Goal: Task Accomplishment & Management: Use online tool/utility

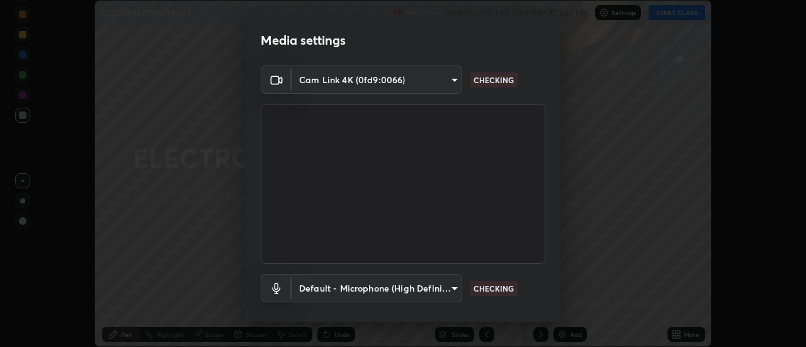
scroll to position [66, 0]
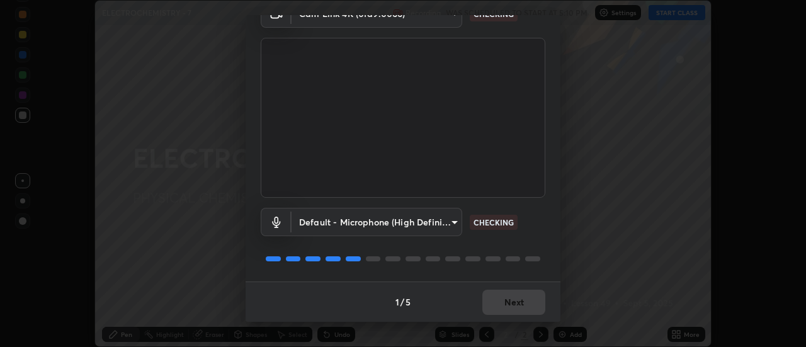
click at [518, 304] on div "1 / 5 Next" at bounding box center [403, 302] width 315 height 40
click at [517, 303] on div "1 / 5 Next" at bounding box center [403, 302] width 315 height 40
click at [520, 302] on div "1 / 5 Next" at bounding box center [403, 302] width 315 height 40
click at [522, 306] on div "1 / 5 Next" at bounding box center [403, 302] width 315 height 40
click at [520, 307] on div "1 / 5 Next" at bounding box center [403, 302] width 315 height 40
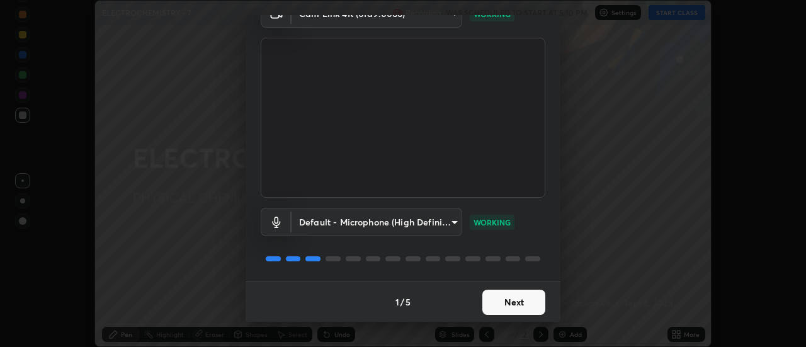
click at [517, 303] on button "Next" at bounding box center [514, 302] width 63 height 25
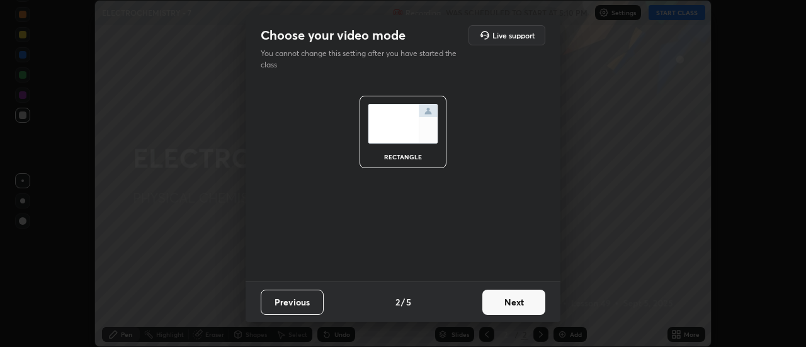
click at [519, 302] on button "Next" at bounding box center [514, 302] width 63 height 25
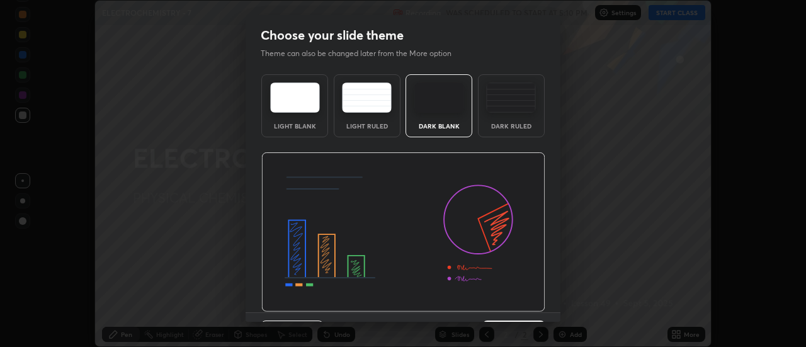
click at [513, 110] on img at bounding box center [511, 98] width 50 height 30
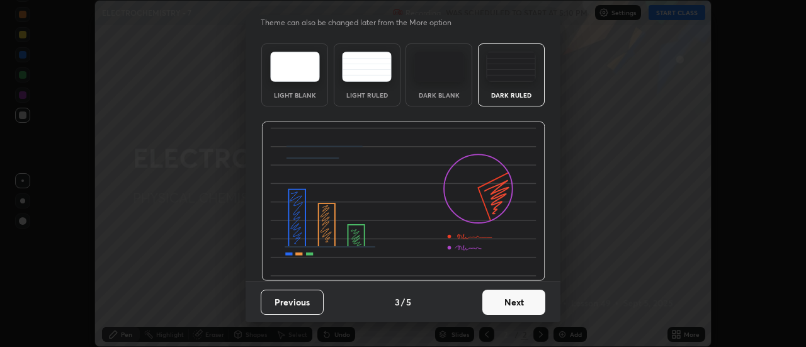
click at [520, 306] on button "Next" at bounding box center [514, 302] width 63 height 25
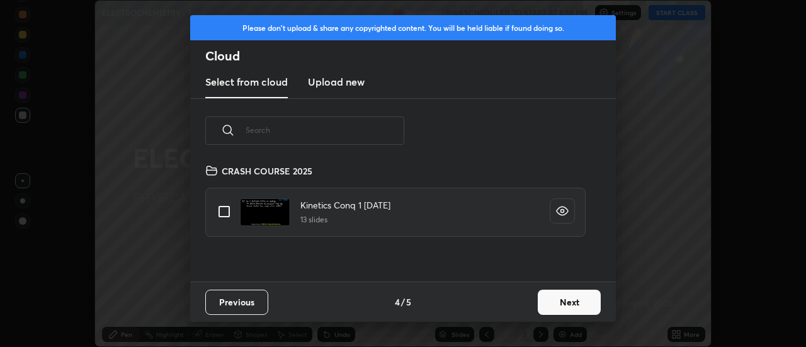
scroll to position [118, 404]
click at [577, 304] on button "Next" at bounding box center [569, 302] width 63 height 25
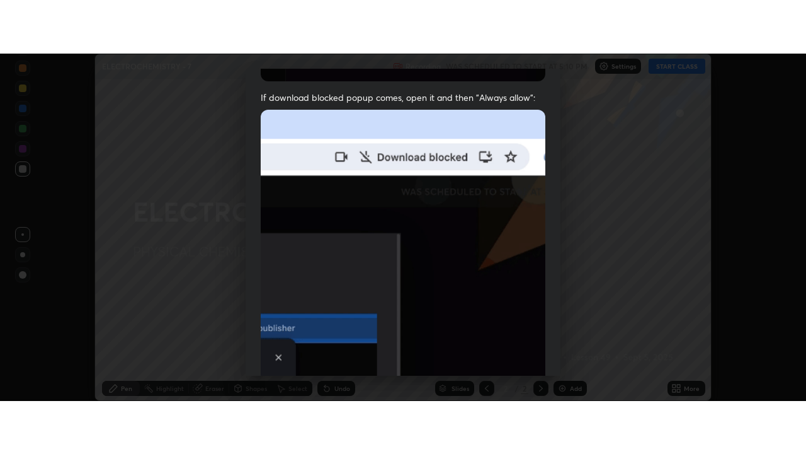
scroll to position [323, 0]
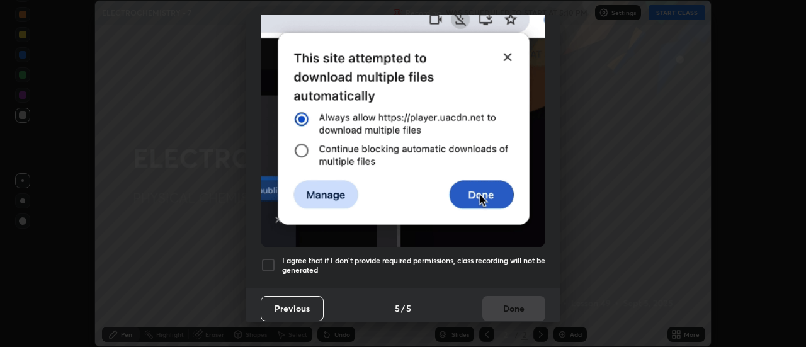
click at [274, 263] on div at bounding box center [268, 265] width 15 height 15
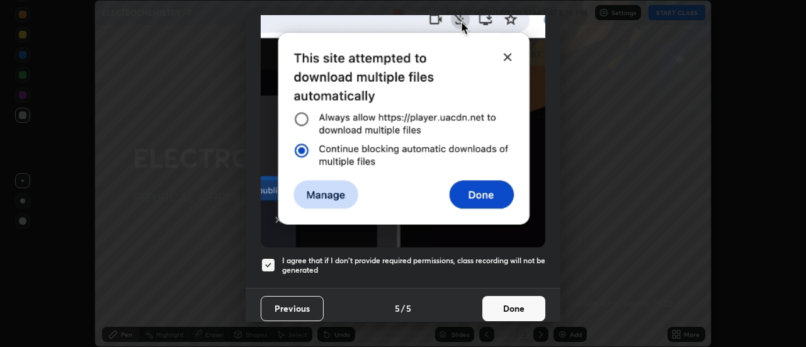
click at [512, 299] on button "Done" at bounding box center [514, 308] width 63 height 25
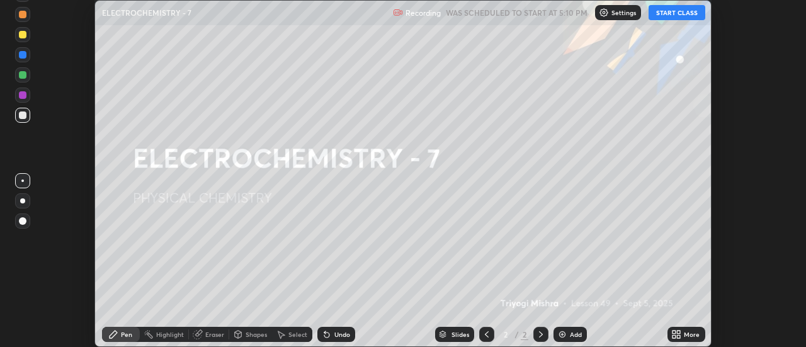
click at [680, 335] on icon at bounding box center [679, 336] width 3 height 3
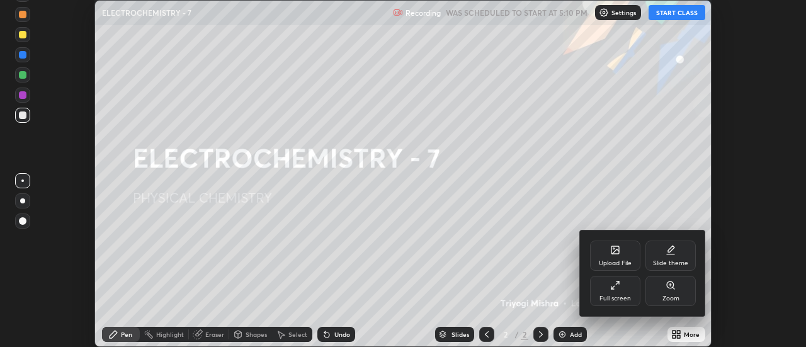
click at [625, 293] on div "Full screen" at bounding box center [615, 291] width 50 height 30
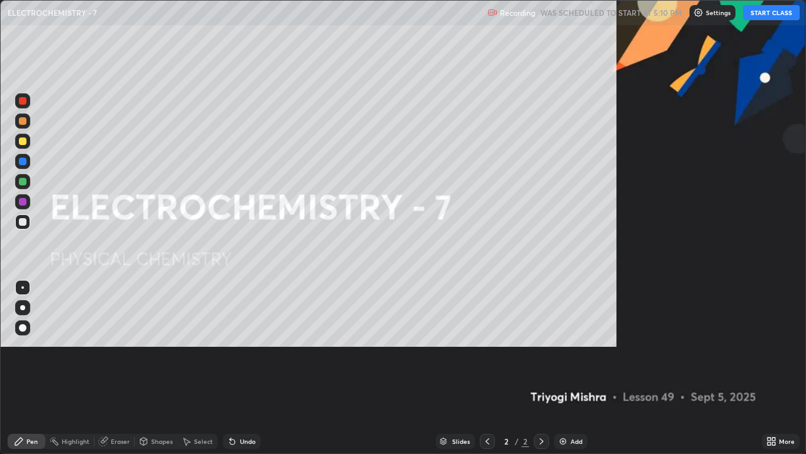
scroll to position [454, 806]
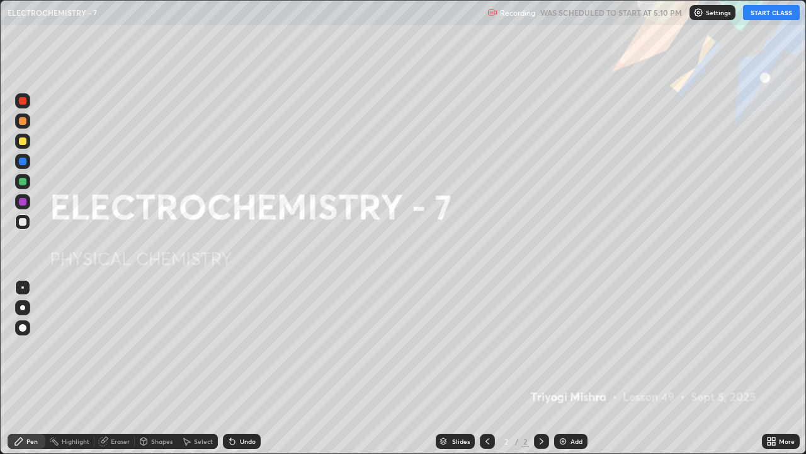
click at [763, 14] on button "START CLASS" at bounding box center [771, 12] width 57 height 15
click at [22, 307] on div at bounding box center [22, 307] width 5 height 5
click at [566, 346] on img at bounding box center [563, 441] width 10 height 10
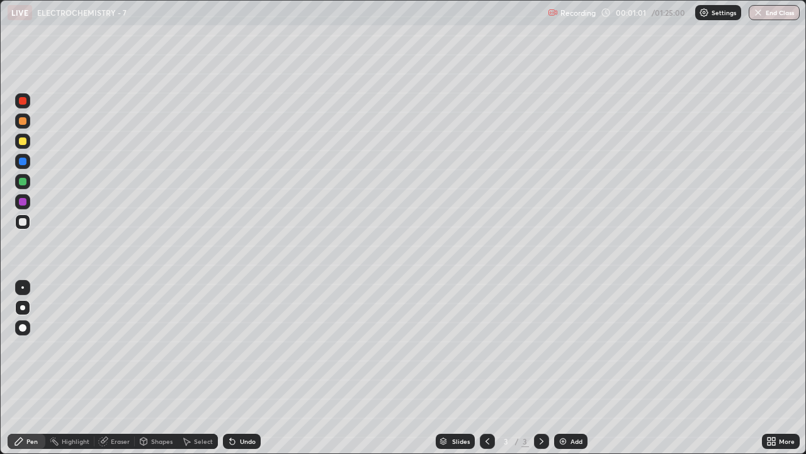
click at [23, 287] on div at bounding box center [22, 287] width 3 height 3
click at [23, 307] on div at bounding box center [22, 307] width 5 height 5
click at [22, 307] on div at bounding box center [22, 307] width 5 height 5
click at [21, 307] on div at bounding box center [22, 307] width 5 height 5
click at [161, 346] on div "Shapes" at bounding box center [161, 441] width 21 height 6
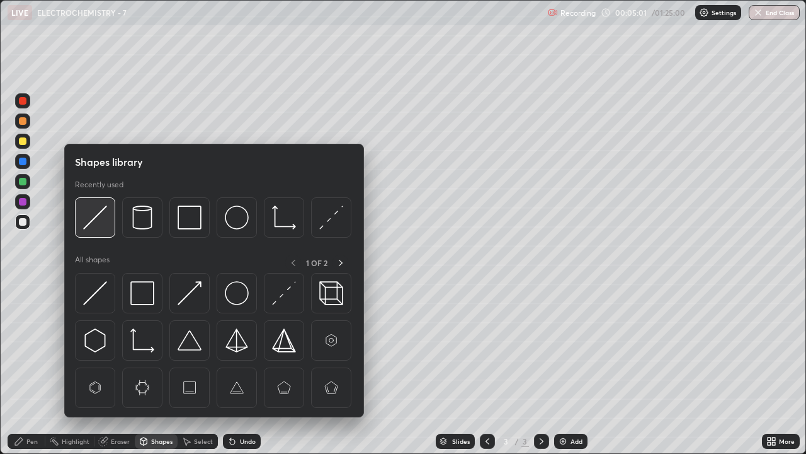
click at [102, 219] on img at bounding box center [95, 217] width 24 height 24
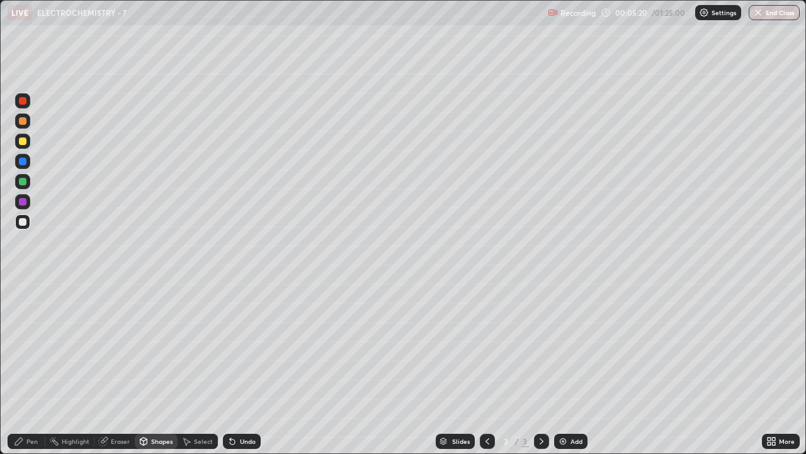
click at [21, 140] on div at bounding box center [23, 141] width 8 height 8
click at [20, 142] on div at bounding box center [23, 141] width 8 height 8
click at [25, 346] on div "Pen" at bounding box center [27, 440] width 38 height 15
click at [23, 223] on div at bounding box center [23, 222] width 8 height 8
click at [24, 224] on div at bounding box center [23, 222] width 8 height 8
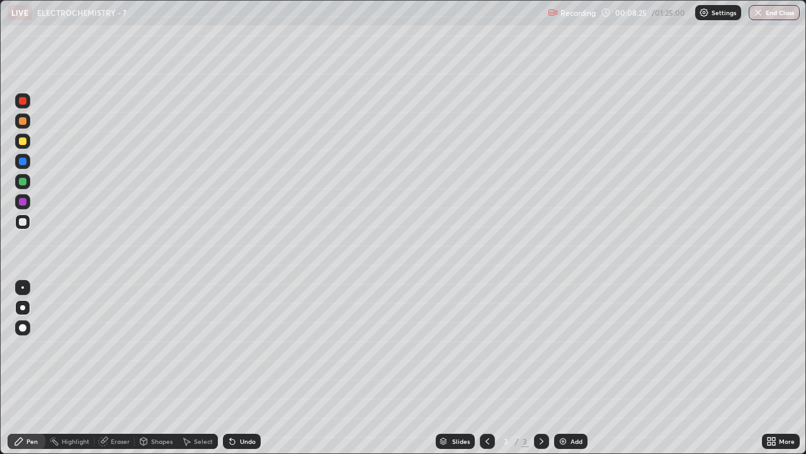
click at [23, 144] on div at bounding box center [23, 141] width 8 height 8
click at [23, 142] on div at bounding box center [23, 141] width 8 height 8
click at [72, 346] on div "Highlight" at bounding box center [76, 441] width 28 height 6
click at [73, 346] on div "Highlight" at bounding box center [76, 441] width 28 height 6
click at [28, 346] on div "Pen" at bounding box center [31, 441] width 11 height 6
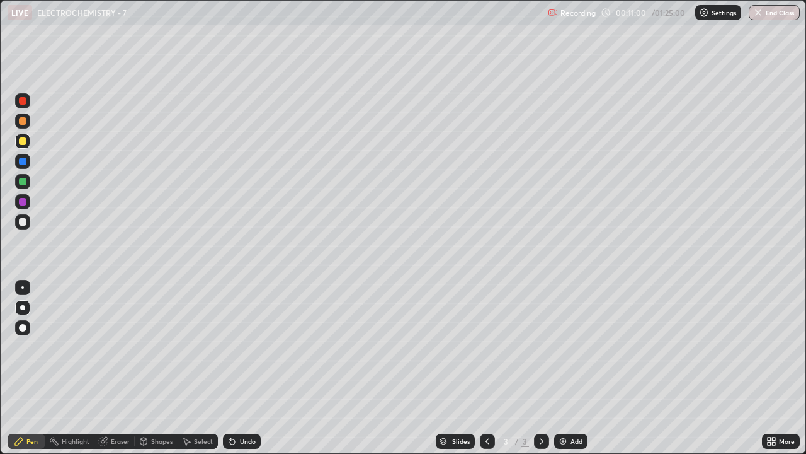
click at [23, 222] on div at bounding box center [23, 222] width 8 height 8
click at [22, 222] on div at bounding box center [23, 222] width 8 height 8
click at [20, 182] on div at bounding box center [23, 182] width 8 height 8
click at [19, 181] on div at bounding box center [23, 182] width 8 height 8
click at [19, 221] on div at bounding box center [23, 222] width 8 height 8
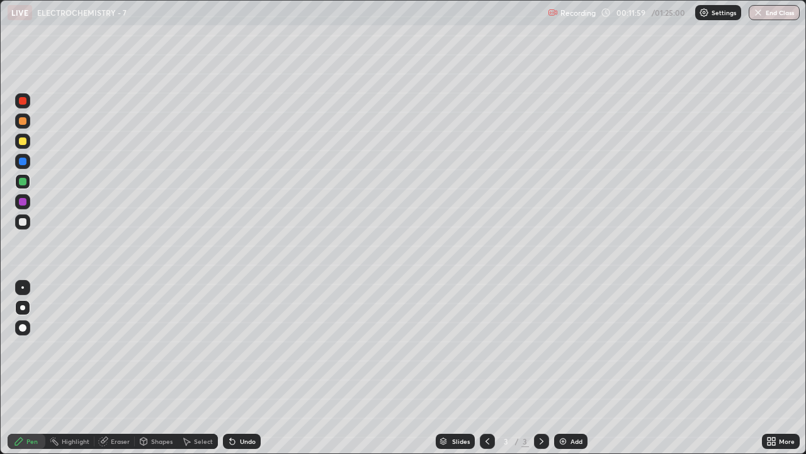
click at [22, 220] on div at bounding box center [23, 222] width 8 height 8
click at [157, 346] on div "Shapes" at bounding box center [161, 441] width 21 height 6
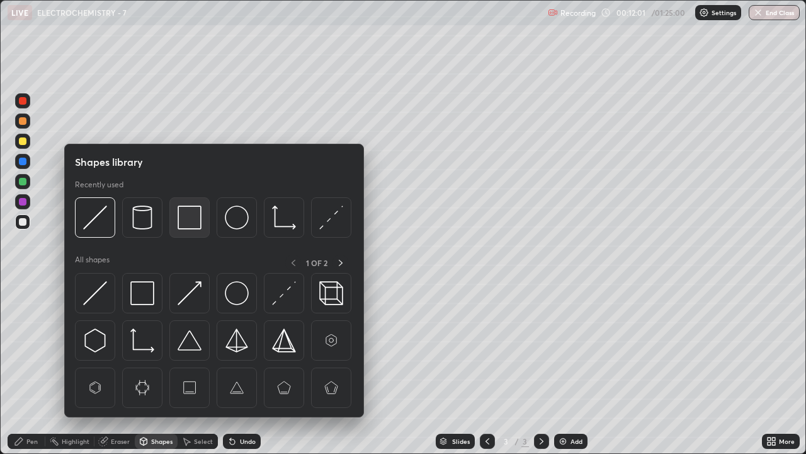
click at [188, 220] on img at bounding box center [190, 217] width 24 height 24
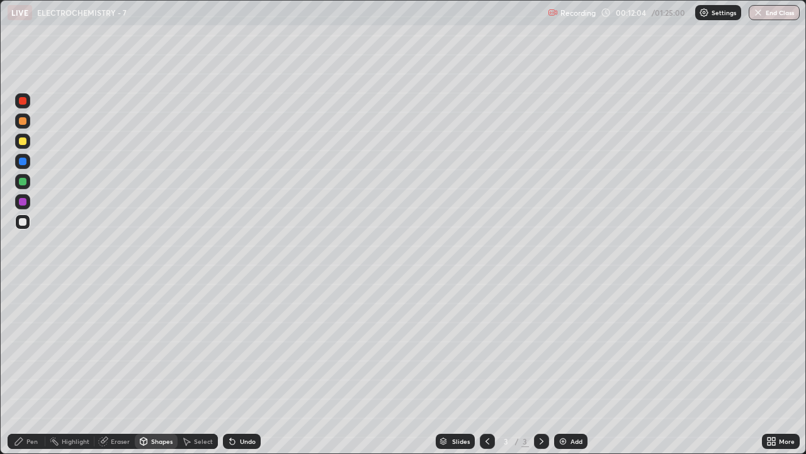
click at [30, 346] on div "Pen" at bounding box center [31, 441] width 11 height 6
click at [23, 288] on div at bounding box center [22, 287] width 15 height 15
click at [23, 287] on div at bounding box center [22, 287] width 3 height 3
click at [565, 346] on img at bounding box center [563, 441] width 10 height 10
click at [117, 346] on div "Eraser" at bounding box center [120, 441] width 19 height 6
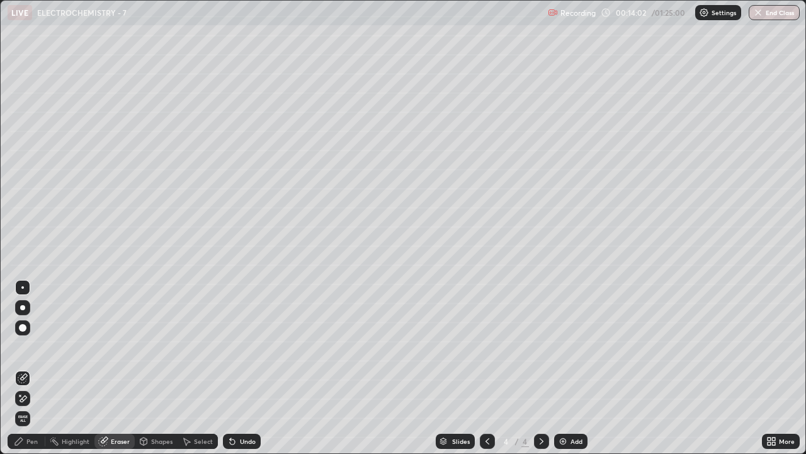
click at [38, 346] on div "Pen" at bounding box center [27, 440] width 38 height 15
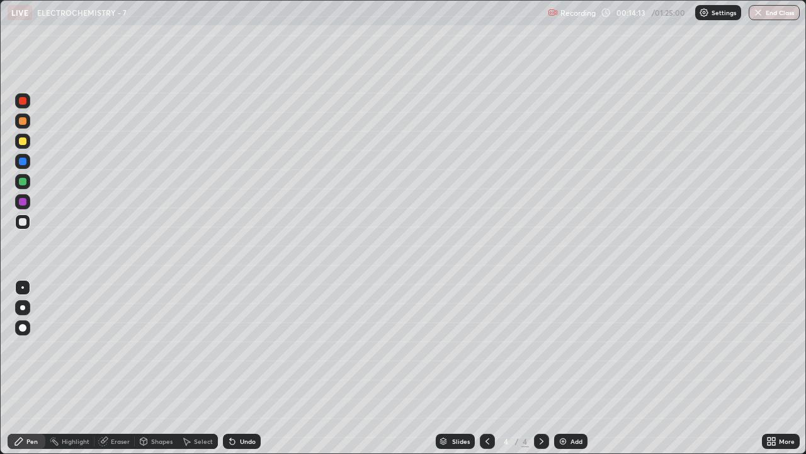
click at [157, 346] on div "Shapes" at bounding box center [161, 441] width 21 height 6
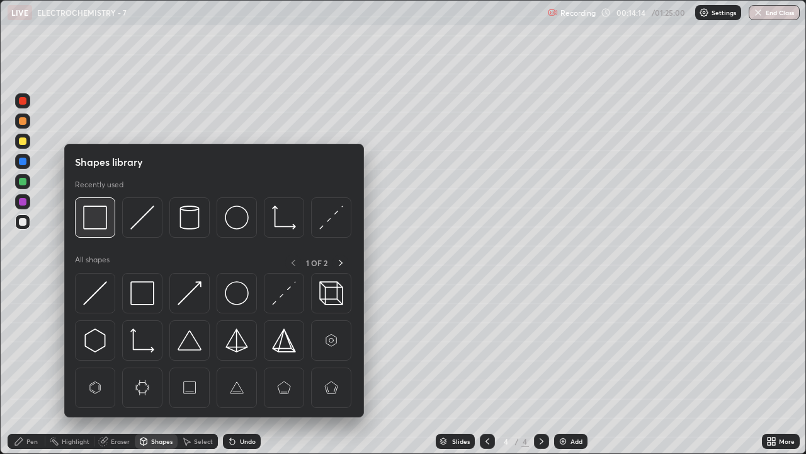
click at [99, 220] on img at bounding box center [95, 217] width 24 height 24
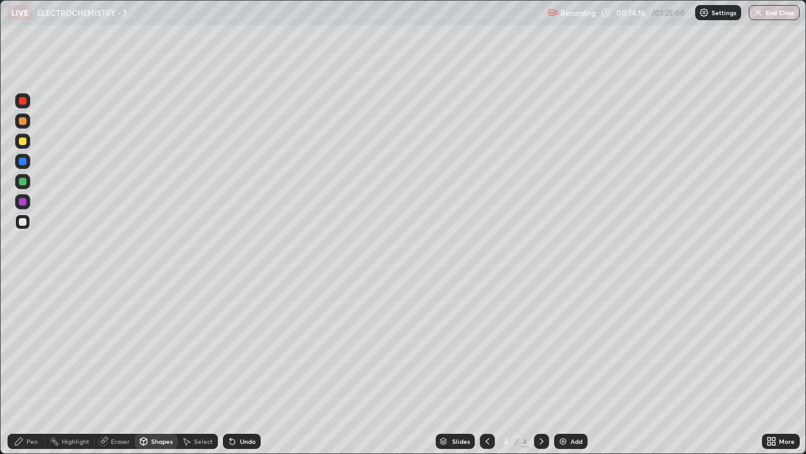
click at [30, 346] on div "Pen" at bounding box center [31, 441] width 11 height 6
click at [23, 307] on div at bounding box center [22, 307] width 5 height 5
click at [25, 308] on div at bounding box center [22, 307] width 5 height 5
click at [156, 346] on div "Shapes" at bounding box center [161, 441] width 21 height 6
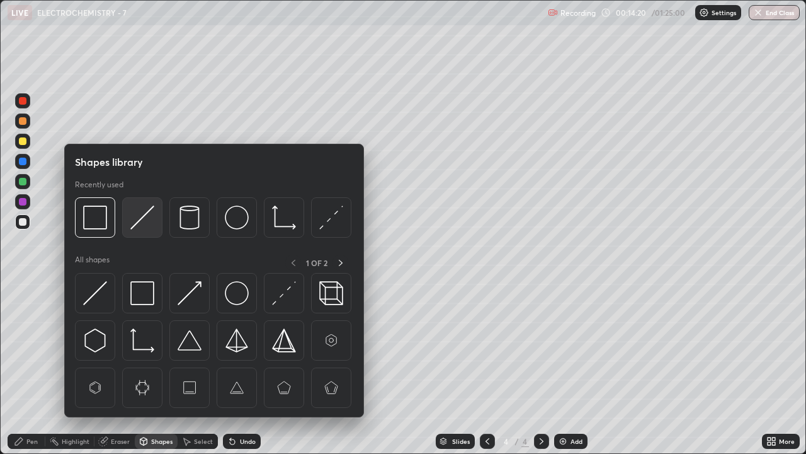
click at [139, 219] on img at bounding box center [142, 217] width 24 height 24
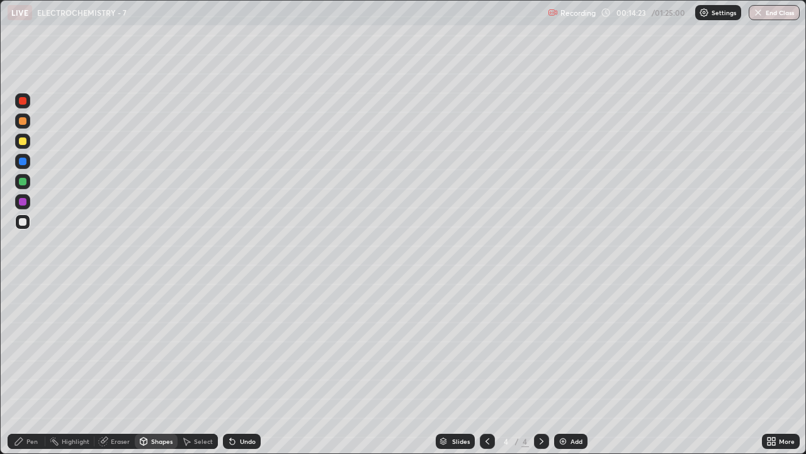
click at [27, 346] on div "Pen" at bounding box center [31, 441] width 11 height 6
click at [155, 346] on div "Shapes" at bounding box center [161, 441] width 21 height 6
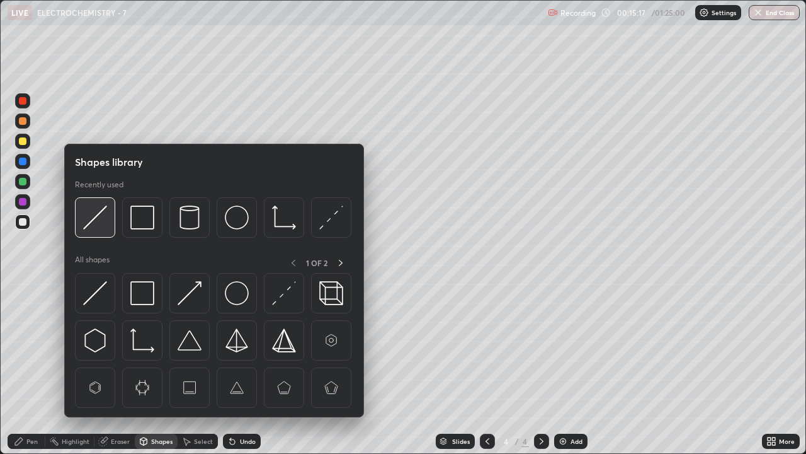
click at [98, 217] on img at bounding box center [95, 217] width 24 height 24
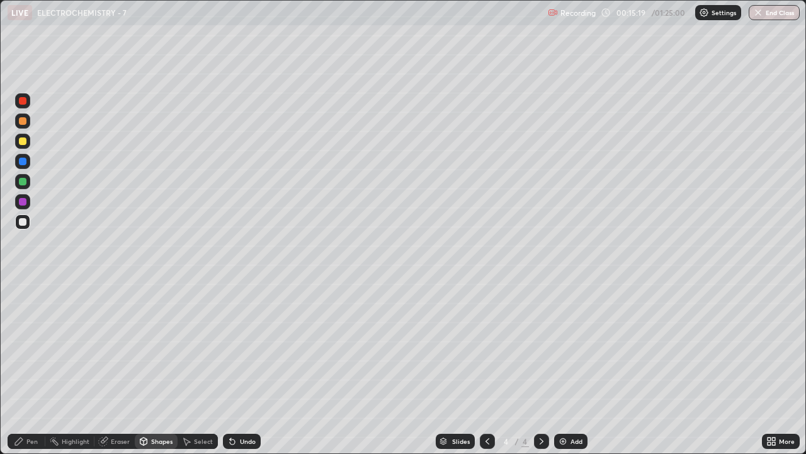
click at [28, 346] on div "Pen" at bounding box center [31, 441] width 11 height 6
click at [159, 346] on div "Shapes" at bounding box center [161, 441] width 21 height 6
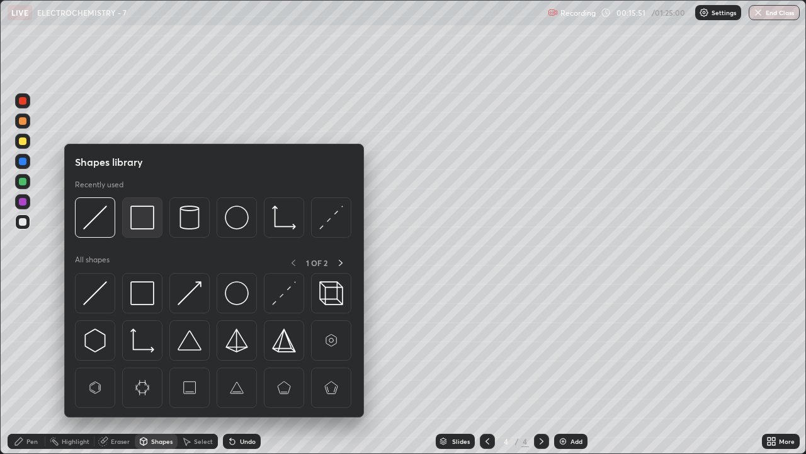
click at [149, 222] on img at bounding box center [142, 217] width 24 height 24
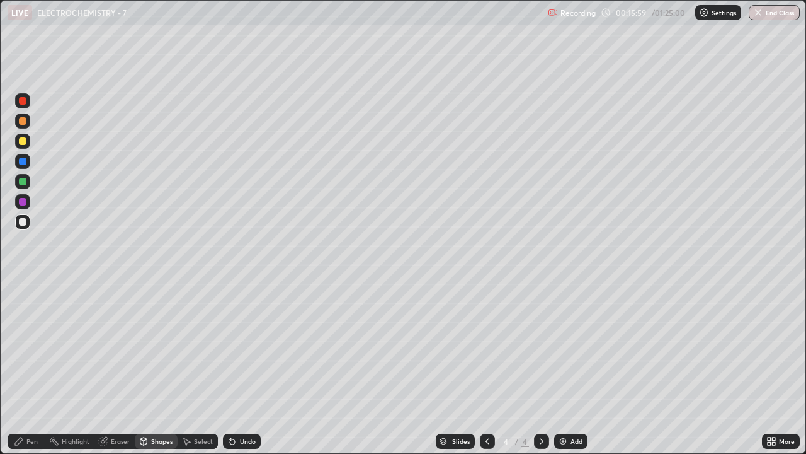
click at [29, 346] on div "Pen" at bounding box center [31, 441] width 11 height 6
click at [151, 346] on div "Shapes" at bounding box center [161, 441] width 21 height 6
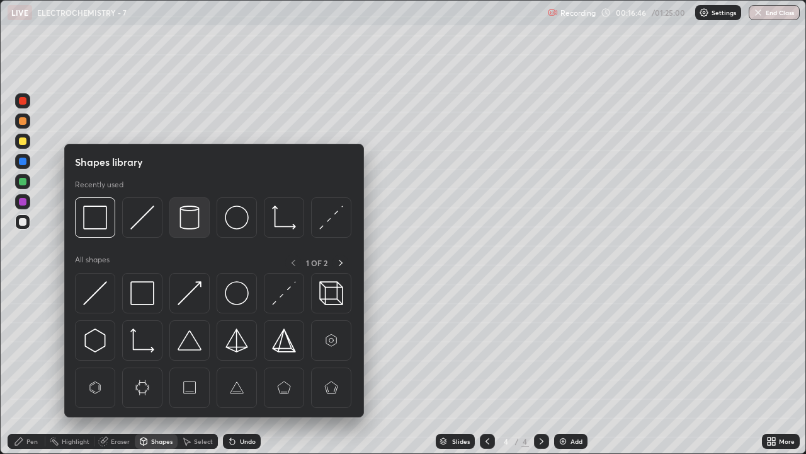
click at [188, 220] on img at bounding box center [190, 217] width 24 height 24
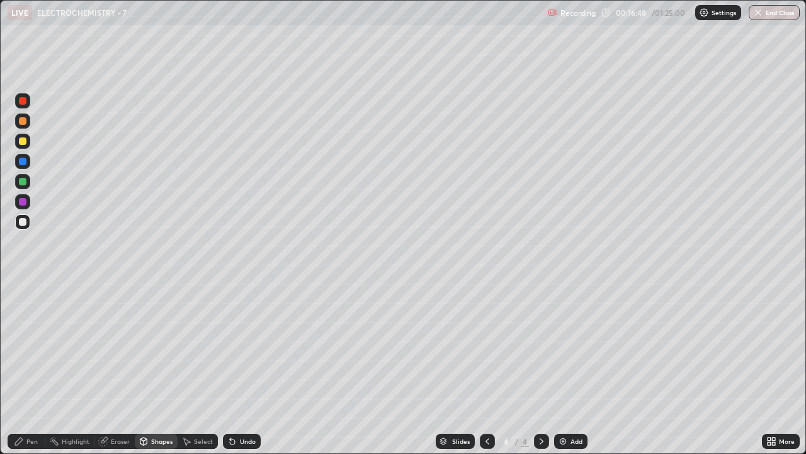
click at [30, 346] on div "Pen" at bounding box center [31, 441] width 11 height 6
click at [158, 346] on div "Shapes" at bounding box center [161, 441] width 21 height 6
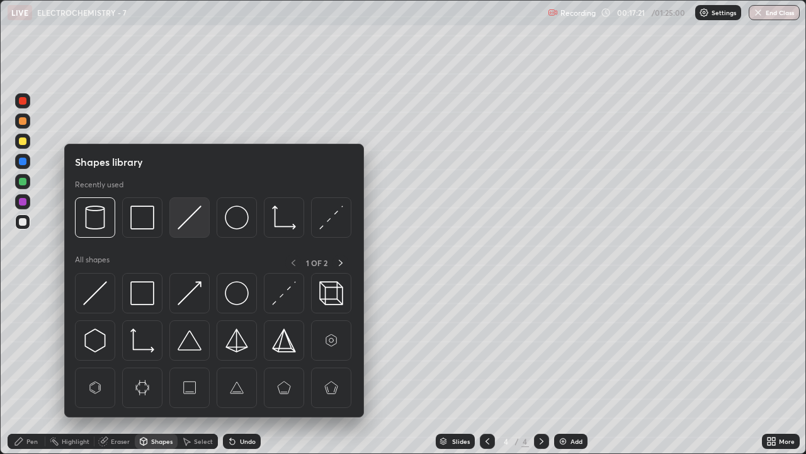
click at [191, 222] on img at bounding box center [190, 217] width 24 height 24
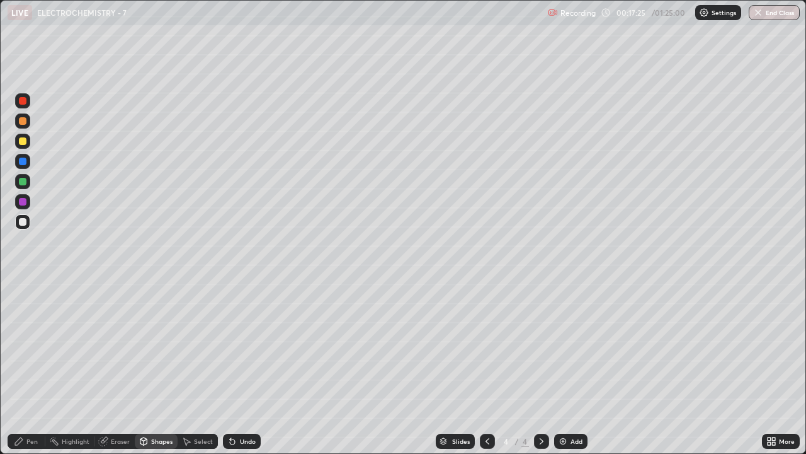
click at [30, 346] on div "Pen" at bounding box center [27, 440] width 38 height 15
click at [157, 346] on div "Shapes" at bounding box center [161, 441] width 21 height 6
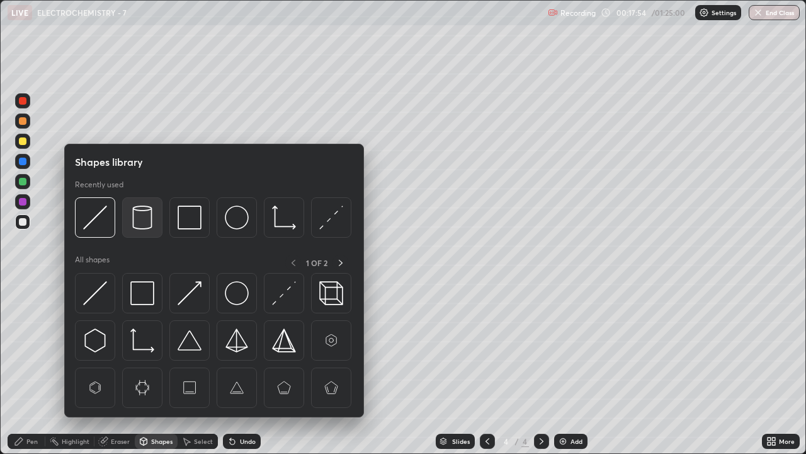
click at [144, 222] on img at bounding box center [142, 217] width 24 height 24
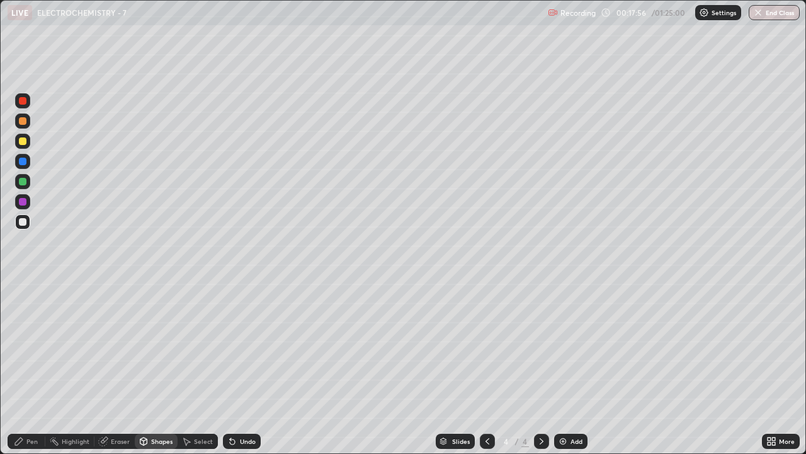
click at [29, 346] on div "Pen" at bounding box center [27, 440] width 38 height 15
click at [567, 346] on img at bounding box center [563, 441] width 10 height 10
click at [159, 346] on div "Shapes" at bounding box center [161, 441] width 21 height 6
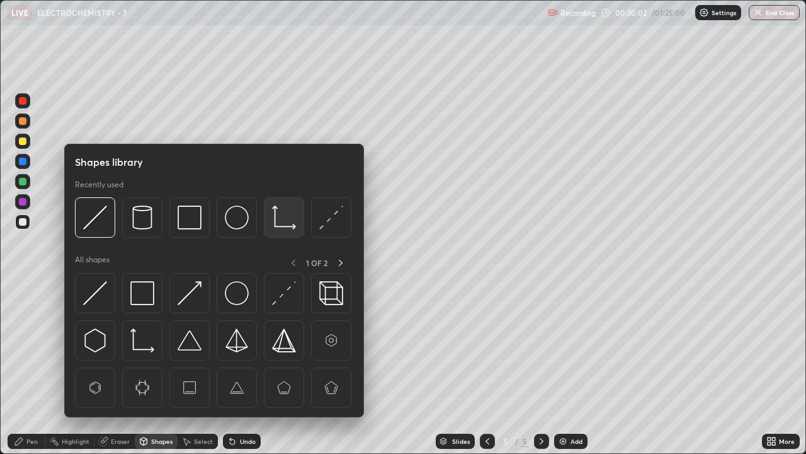
click at [273, 224] on img at bounding box center [284, 217] width 24 height 24
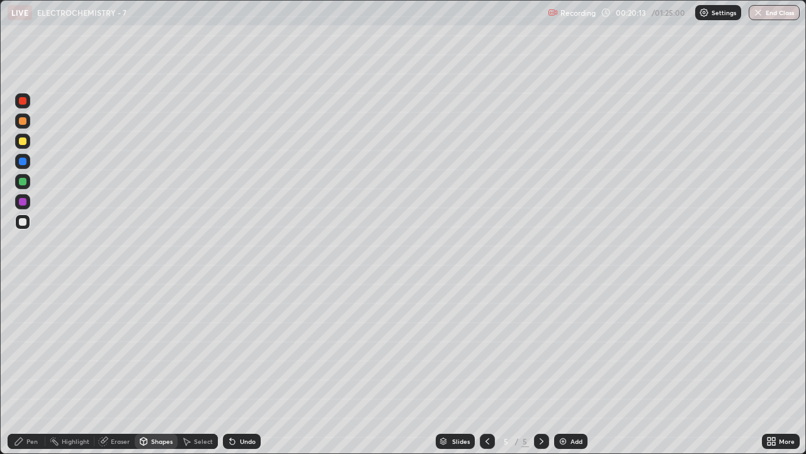
click at [154, 346] on div "Shapes" at bounding box center [156, 440] width 43 height 15
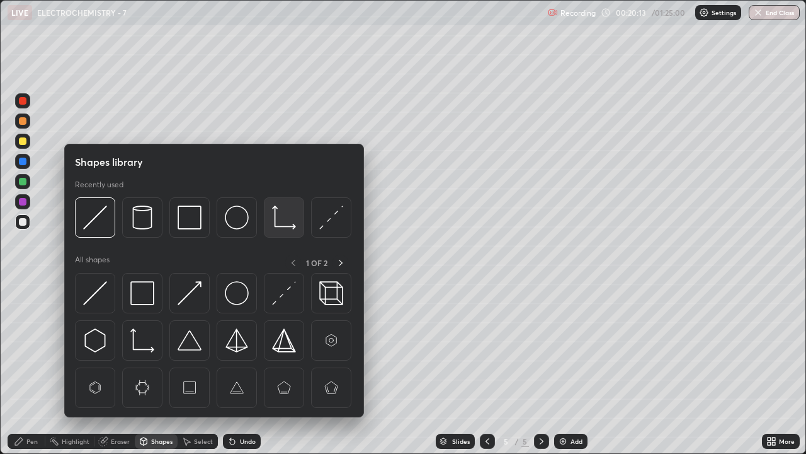
click at [277, 224] on img at bounding box center [284, 217] width 24 height 24
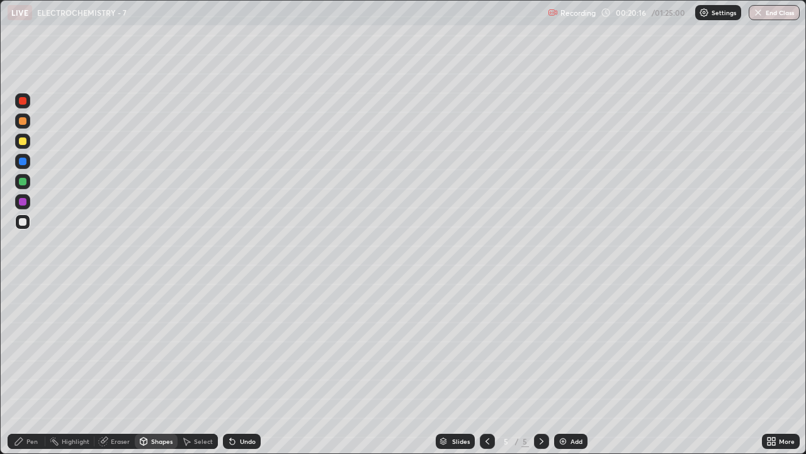
click at [28, 346] on div "Pen" at bounding box center [31, 441] width 11 height 6
click at [23, 287] on div at bounding box center [22, 287] width 3 height 3
click at [112, 346] on div "Eraser" at bounding box center [120, 441] width 19 height 6
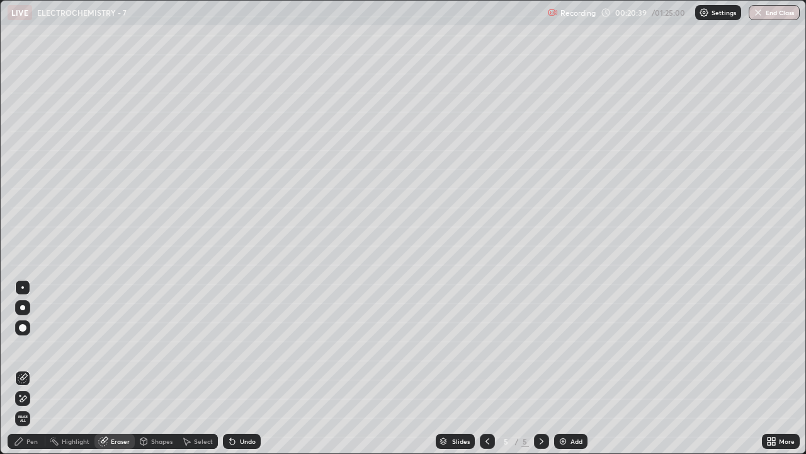
click at [30, 346] on div "Pen" at bounding box center [31, 441] width 11 height 6
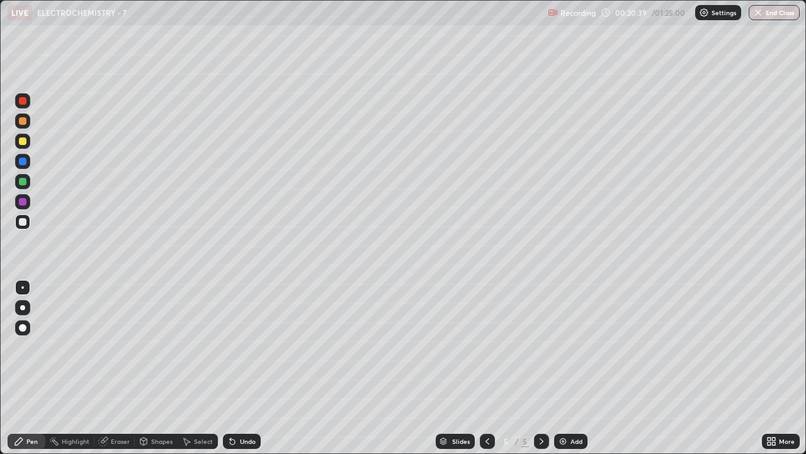
click at [30, 346] on div "Pen" at bounding box center [31, 441] width 11 height 6
click at [486, 346] on icon at bounding box center [488, 441] width 10 height 10
click at [540, 346] on icon at bounding box center [542, 441] width 10 height 10
click at [158, 346] on div "Shapes" at bounding box center [156, 440] width 43 height 15
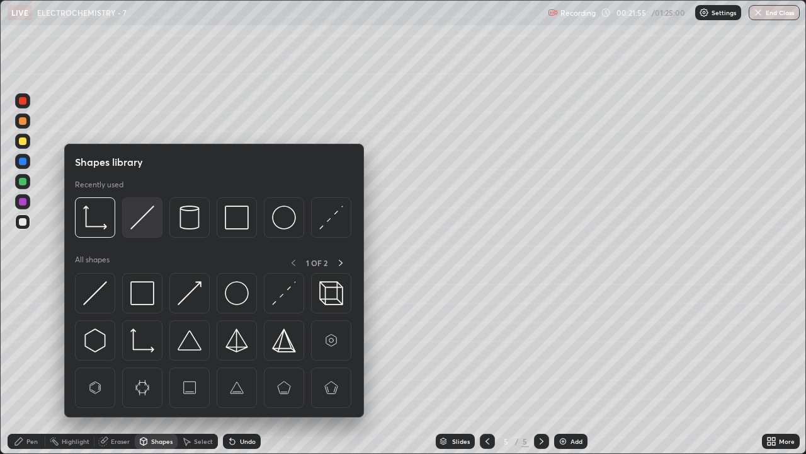
click at [144, 217] on img at bounding box center [142, 217] width 24 height 24
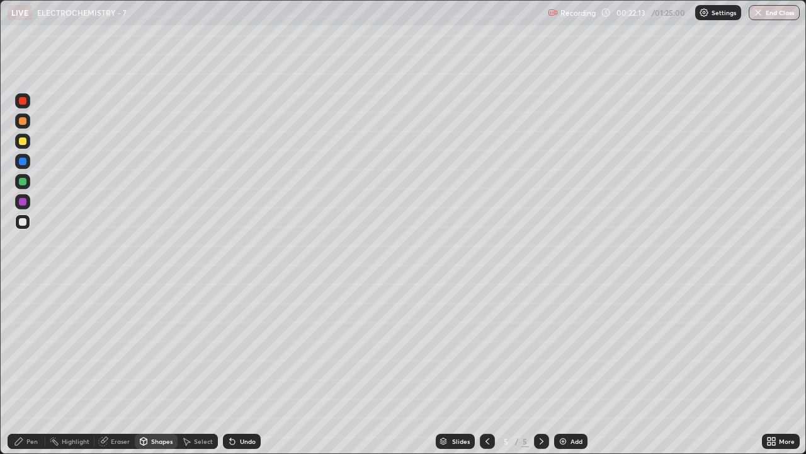
click at [111, 346] on div "Eraser" at bounding box center [120, 441] width 19 height 6
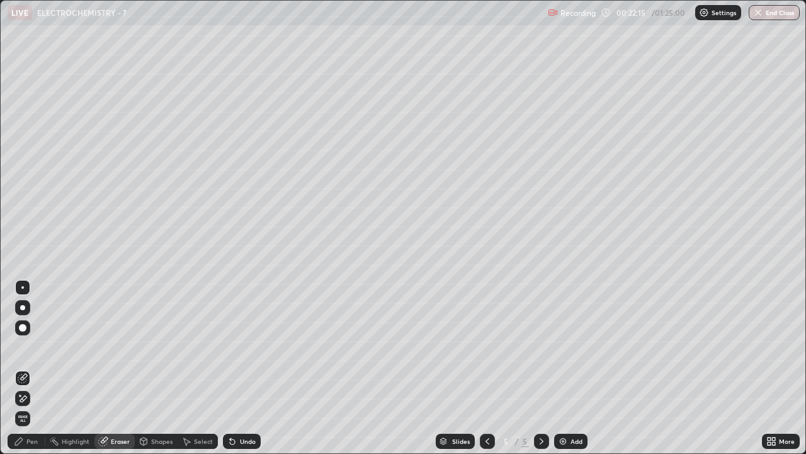
click at [29, 346] on div "Pen" at bounding box center [31, 441] width 11 height 6
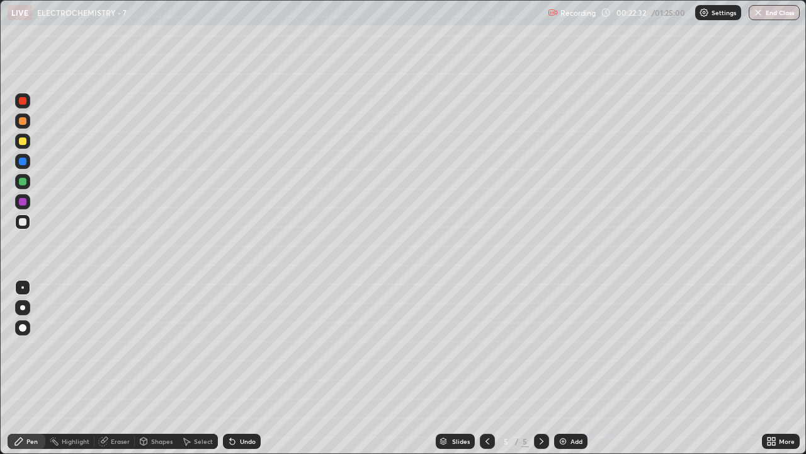
click at [21, 141] on div at bounding box center [23, 141] width 8 height 8
click at [488, 346] on icon at bounding box center [488, 441] width 10 height 10
click at [540, 346] on icon at bounding box center [542, 441] width 10 height 10
click at [23, 222] on div at bounding box center [23, 222] width 8 height 8
click at [21, 223] on div at bounding box center [23, 222] width 8 height 8
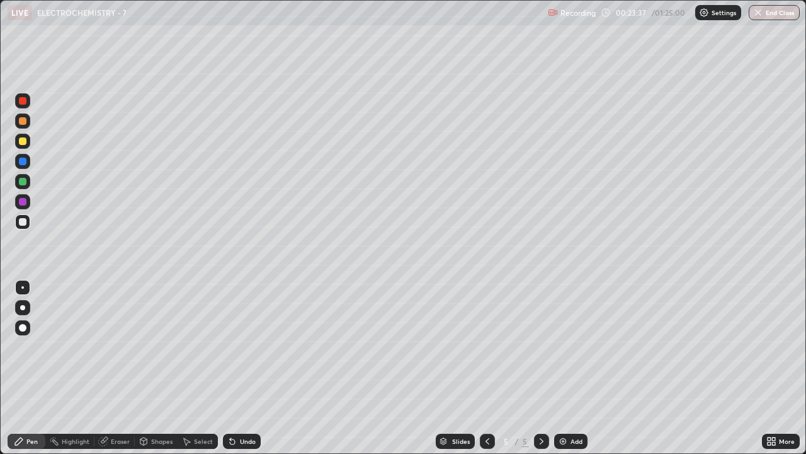
click at [22, 307] on div at bounding box center [22, 307] width 5 height 5
click at [197, 346] on div "Select" at bounding box center [203, 441] width 19 height 6
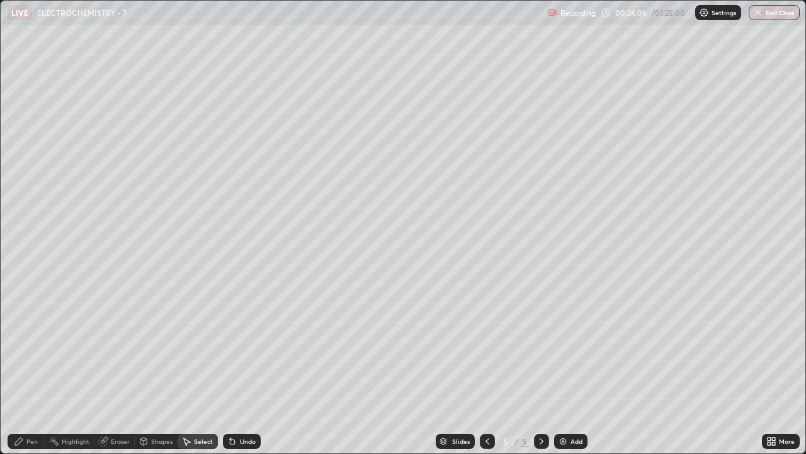
click at [161, 346] on div "Shapes" at bounding box center [161, 441] width 21 height 6
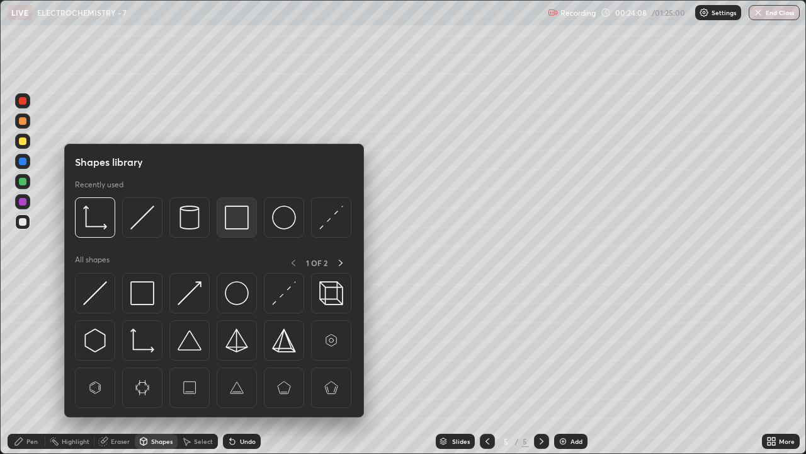
click at [234, 219] on img at bounding box center [237, 217] width 24 height 24
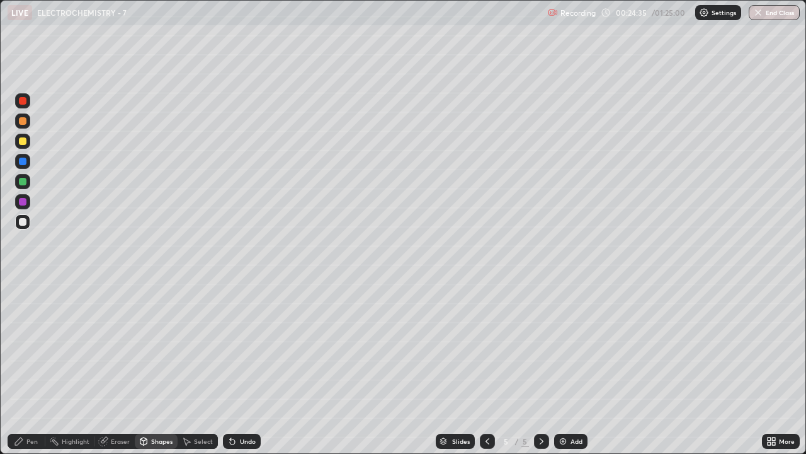
click at [240, 346] on div "Undo" at bounding box center [248, 441] width 16 height 6
click at [32, 346] on div "Pen" at bounding box center [31, 441] width 11 height 6
click at [157, 346] on div "Shapes" at bounding box center [161, 441] width 21 height 6
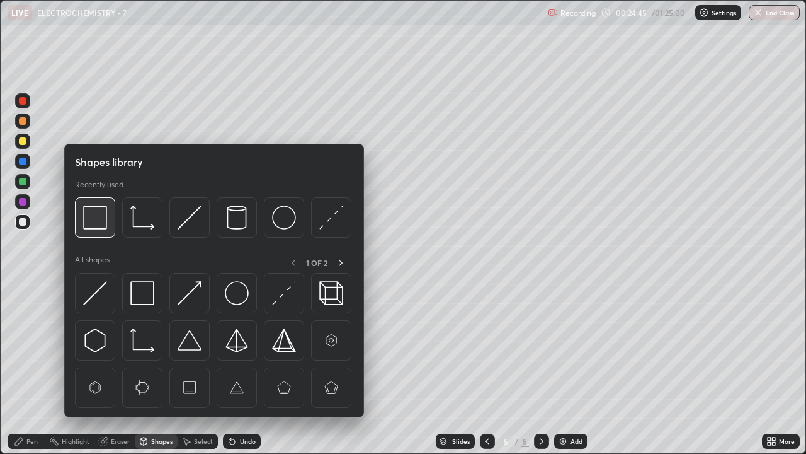
click at [100, 222] on img at bounding box center [95, 217] width 24 height 24
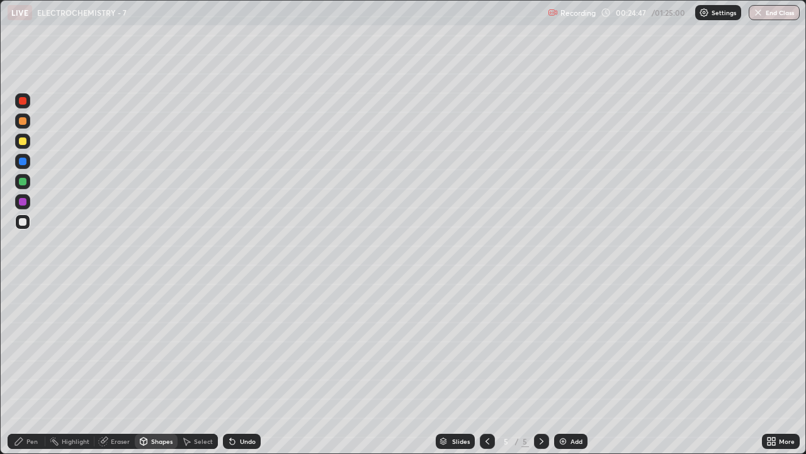
click at [75, 346] on div "Highlight" at bounding box center [76, 441] width 28 height 6
click at [488, 346] on icon at bounding box center [488, 441] width 10 height 10
click at [540, 346] on icon at bounding box center [542, 441] width 4 height 6
click at [542, 346] on icon at bounding box center [542, 441] width 4 height 6
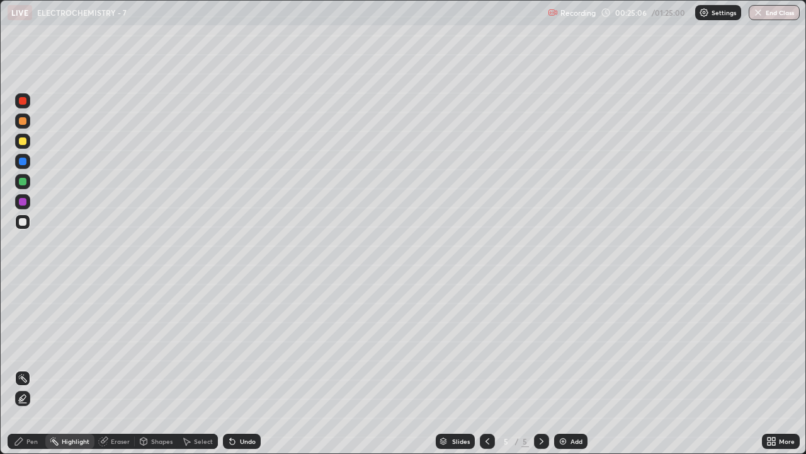
click at [30, 346] on div "Pen" at bounding box center [31, 441] width 11 height 6
click at [484, 346] on icon at bounding box center [488, 441] width 10 height 10
click at [540, 346] on icon at bounding box center [542, 441] width 10 height 10
click at [111, 346] on div "Eraser" at bounding box center [120, 441] width 19 height 6
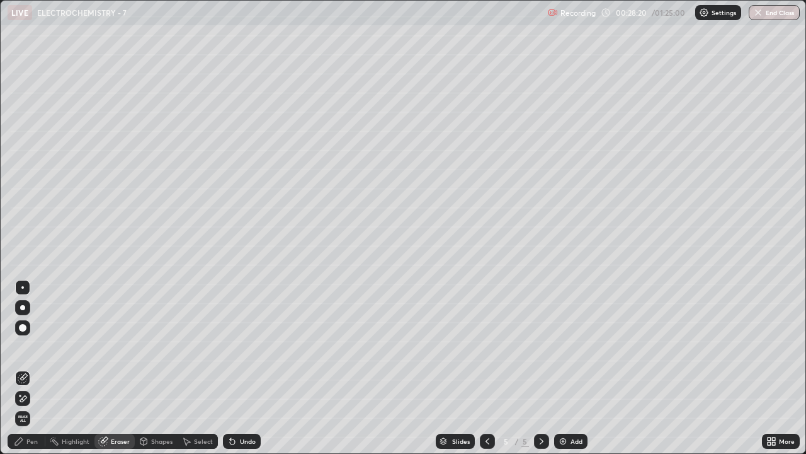
click at [35, 346] on div "Pen" at bounding box center [31, 441] width 11 height 6
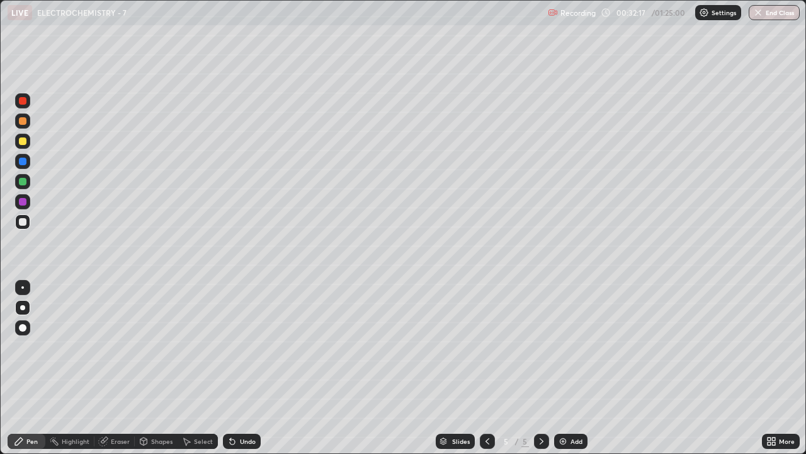
click at [563, 346] on img at bounding box center [563, 441] width 10 height 10
click at [123, 346] on div "Eraser" at bounding box center [120, 441] width 19 height 6
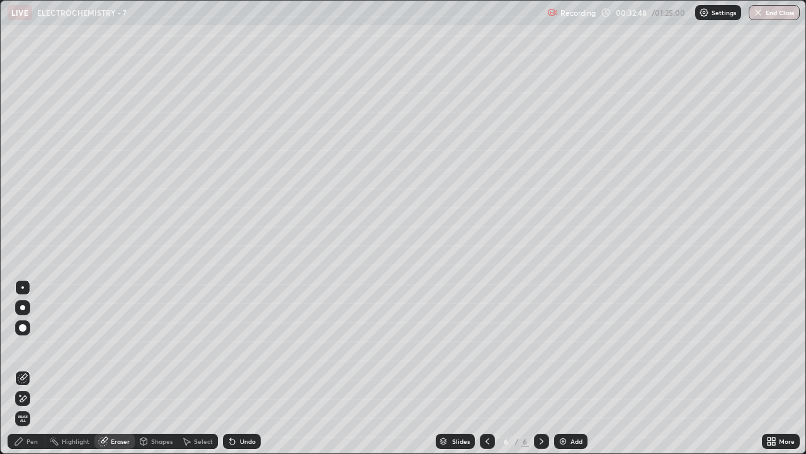
click at [23, 346] on span "Erase all" at bounding box center [23, 418] width 14 height 8
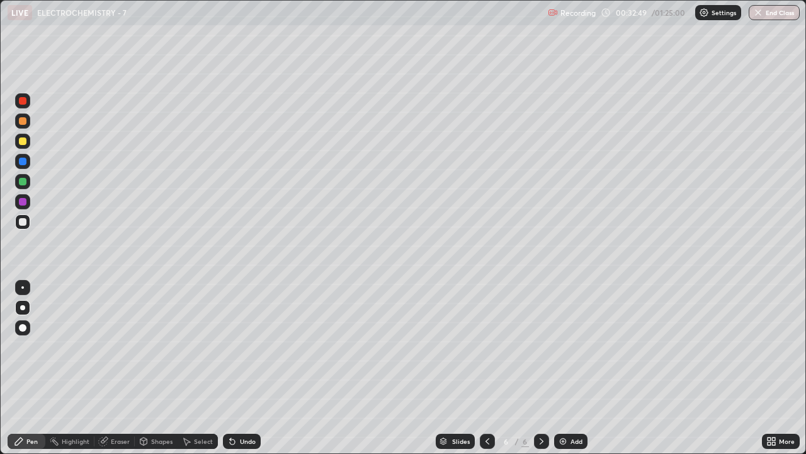
click at [486, 346] on icon at bounding box center [488, 441] width 10 height 10
click at [539, 346] on icon at bounding box center [542, 441] width 10 height 10
click at [22, 287] on div at bounding box center [22, 287] width 3 height 3
click at [24, 142] on div at bounding box center [23, 141] width 8 height 8
click at [24, 141] on div at bounding box center [23, 141] width 8 height 8
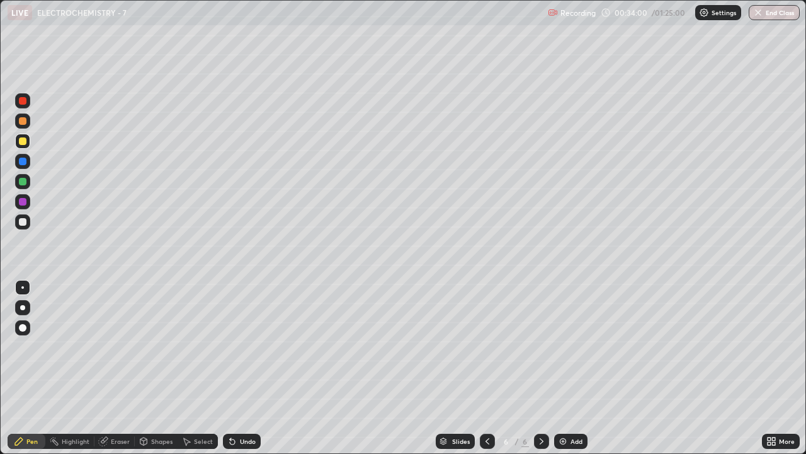
click at [154, 346] on div "Shapes" at bounding box center [161, 441] width 21 height 6
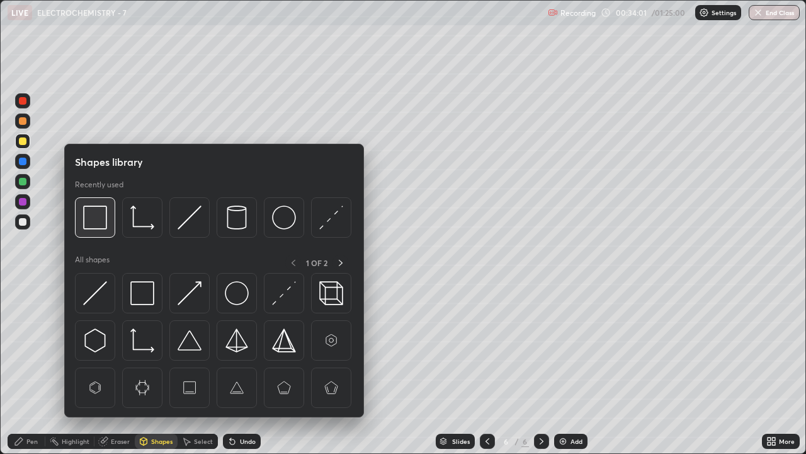
click at [96, 222] on img at bounding box center [95, 217] width 24 height 24
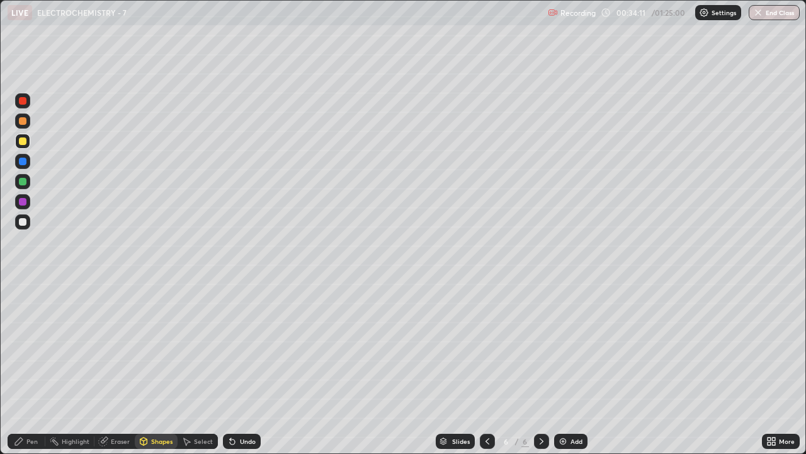
click at [71, 346] on div "Highlight" at bounding box center [76, 441] width 28 height 6
click at [22, 346] on icon at bounding box center [19, 441] width 10 height 10
click at [23, 222] on div at bounding box center [23, 222] width 8 height 8
click at [25, 223] on div at bounding box center [23, 222] width 8 height 8
click at [72, 346] on div "Highlight" at bounding box center [76, 441] width 28 height 6
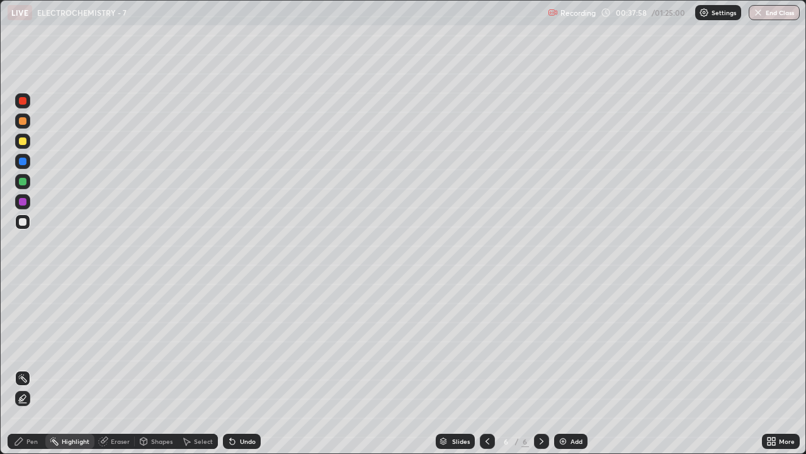
click at [72, 346] on div "Highlight" at bounding box center [69, 440] width 49 height 15
click at [563, 346] on img at bounding box center [563, 441] width 10 height 10
click at [30, 346] on div "Pen" at bounding box center [31, 441] width 11 height 6
click at [112, 346] on div "Eraser" at bounding box center [120, 441] width 19 height 6
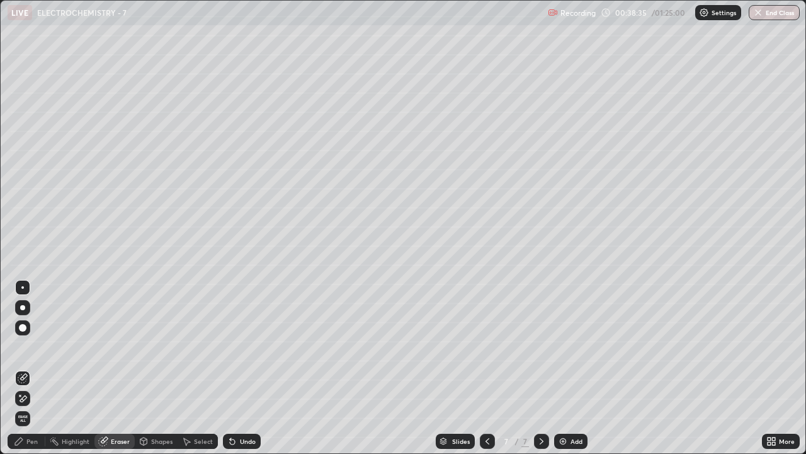
click at [23, 346] on span "Erase all" at bounding box center [23, 418] width 14 height 8
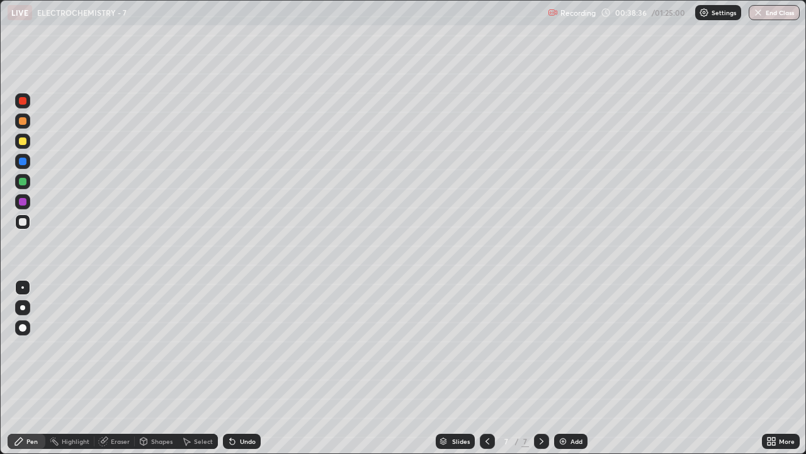
click at [486, 346] on icon at bounding box center [488, 441] width 10 height 10
click at [540, 346] on icon at bounding box center [542, 441] width 10 height 10
click at [155, 346] on div "Shapes" at bounding box center [161, 441] width 21 height 6
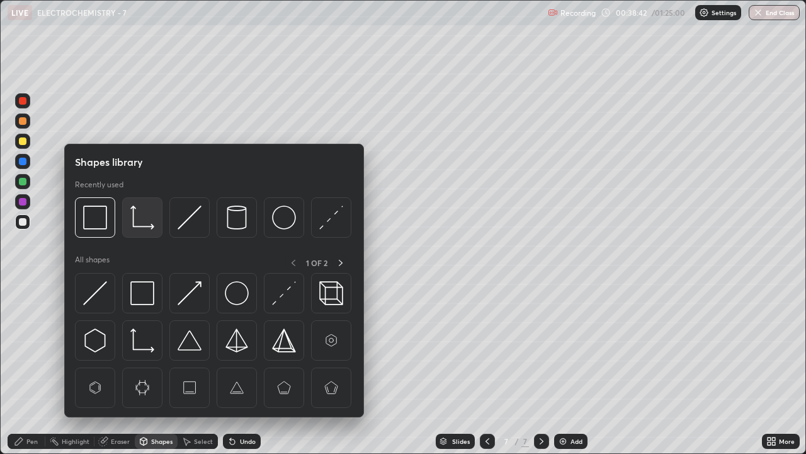
click at [136, 219] on img at bounding box center [142, 217] width 24 height 24
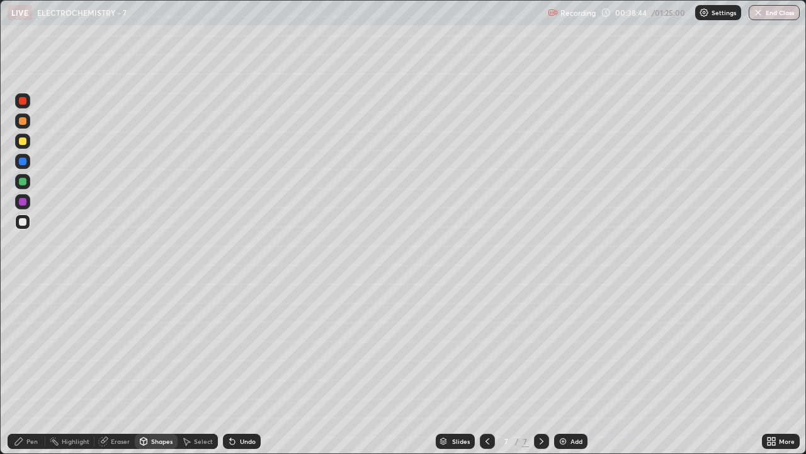
click at [25, 346] on div "Pen" at bounding box center [27, 440] width 38 height 15
click at [156, 346] on div "Shapes" at bounding box center [161, 441] width 21 height 6
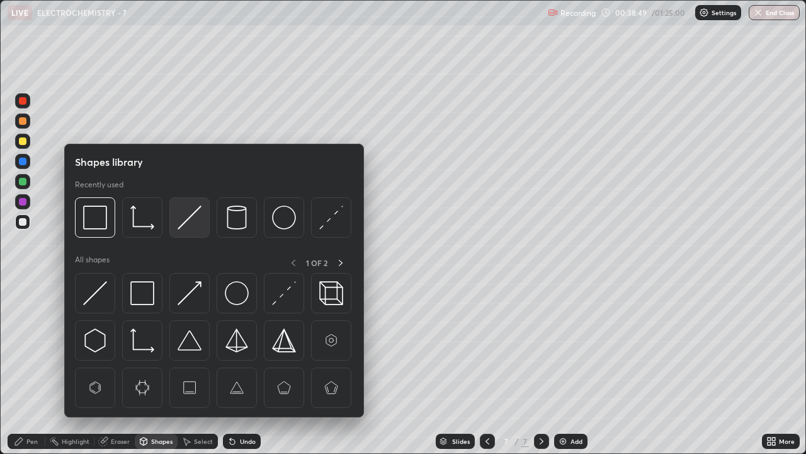
click at [185, 224] on img at bounding box center [190, 217] width 24 height 24
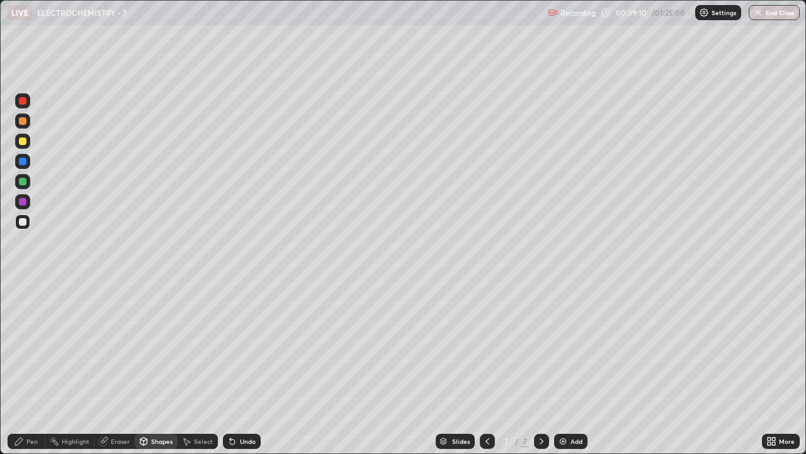
click at [488, 346] on icon at bounding box center [488, 441] width 10 height 10
click at [33, 346] on div "Pen" at bounding box center [31, 441] width 11 height 6
click at [538, 346] on icon at bounding box center [542, 441] width 10 height 10
click at [21, 144] on div at bounding box center [23, 141] width 8 height 8
click at [23, 142] on div at bounding box center [23, 141] width 8 height 8
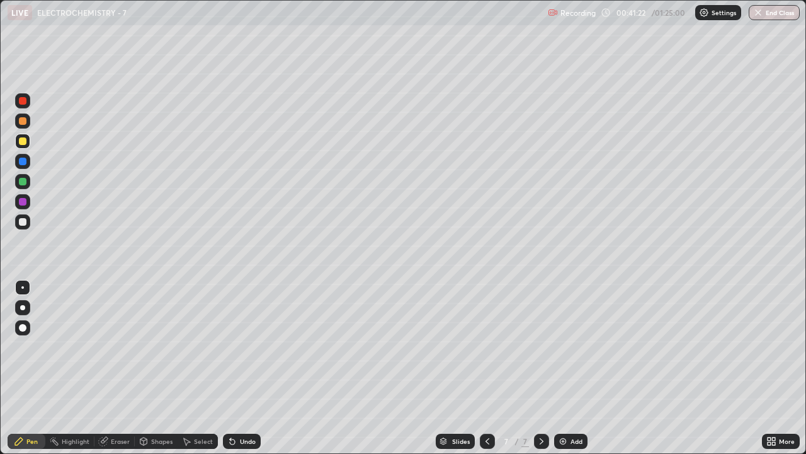
click at [23, 222] on div at bounding box center [23, 222] width 8 height 8
click at [24, 220] on div at bounding box center [23, 222] width 8 height 8
click at [484, 346] on icon at bounding box center [488, 441] width 10 height 10
click at [486, 346] on icon at bounding box center [488, 441] width 4 height 6
click at [484, 346] on icon at bounding box center [488, 441] width 10 height 10
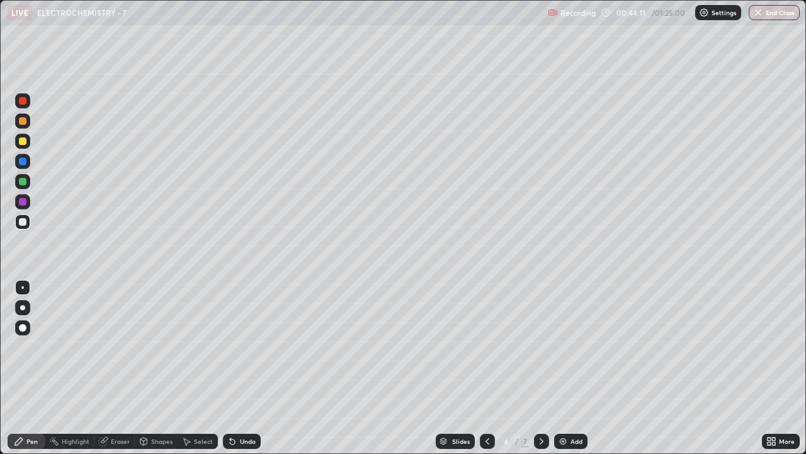
click at [540, 346] on icon at bounding box center [542, 441] width 10 height 10
click at [539, 346] on icon at bounding box center [542, 441] width 10 height 10
click at [163, 346] on div "Shapes" at bounding box center [161, 441] width 21 height 6
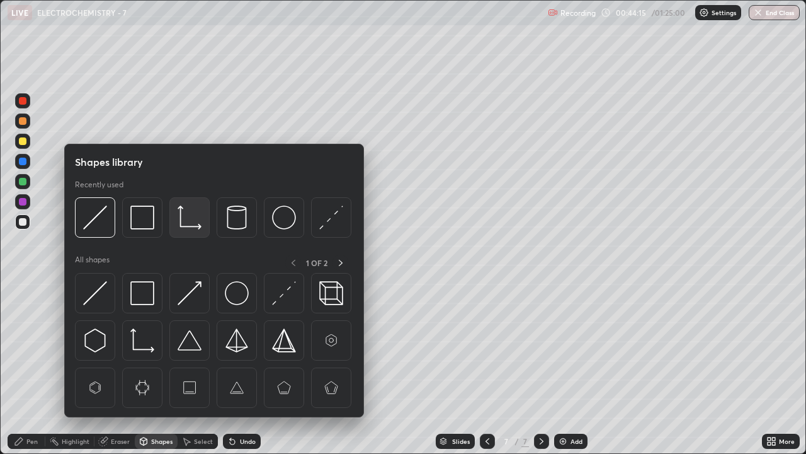
click at [183, 219] on img at bounding box center [190, 217] width 24 height 24
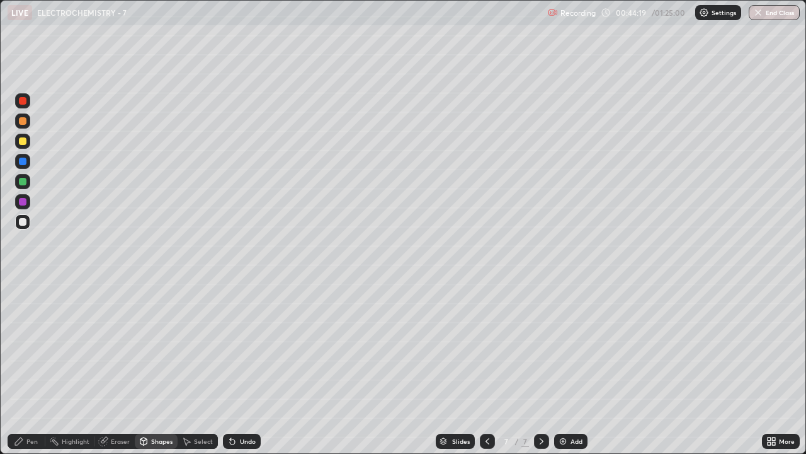
click at [29, 346] on div "Pen" at bounding box center [31, 441] width 11 height 6
click at [23, 307] on div at bounding box center [22, 307] width 5 height 5
click at [25, 306] on div at bounding box center [22, 307] width 5 height 5
click at [25, 142] on div at bounding box center [23, 141] width 8 height 8
click at [25, 139] on div at bounding box center [23, 141] width 8 height 8
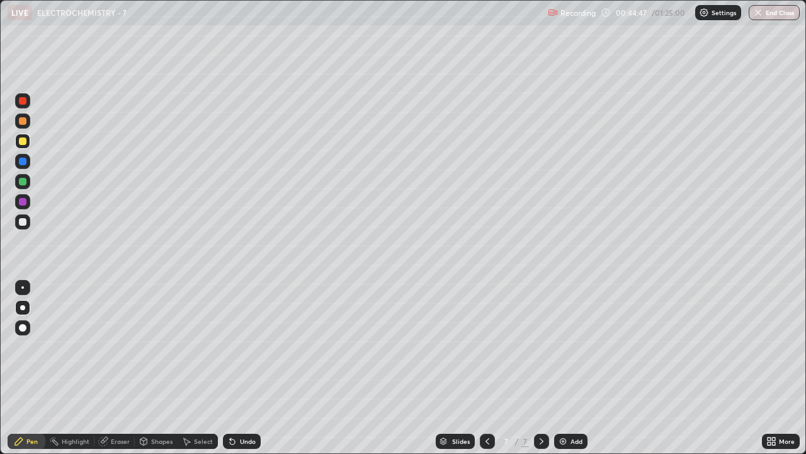
click at [21, 222] on div at bounding box center [23, 222] width 8 height 8
click at [23, 222] on div at bounding box center [23, 222] width 8 height 8
click at [21, 181] on div at bounding box center [23, 182] width 8 height 8
click at [563, 346] on img at bounding box center [563, 441] width 10 height 10
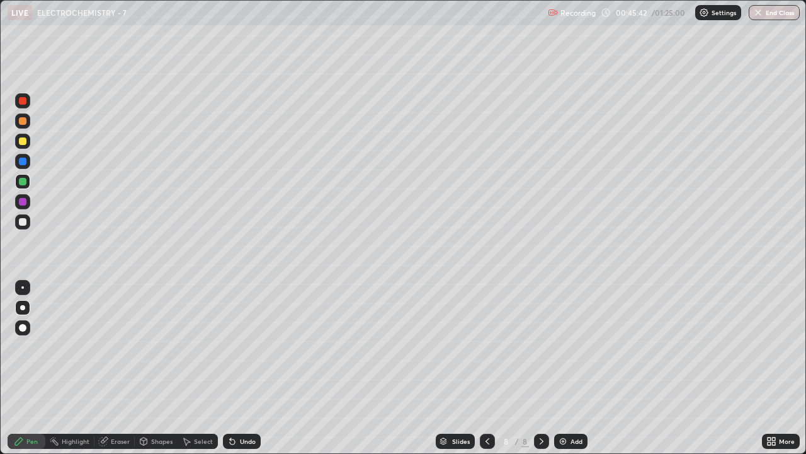
click at [486, 346] on icon at bounding box center [488, 441] width 10 height 10
click at [75, 346] on div "Highlight" at bounding box center [76, 441] width 28 height 6
click at [79, 346] on div "Highlight" at bounding box center [69, 440] width 49 height 25
click at [22, 346] on icon at bounding box center [19, 441] width 8 height 8
click at [23, 287] on div at bounding box center [22, 287] width 3 height 3
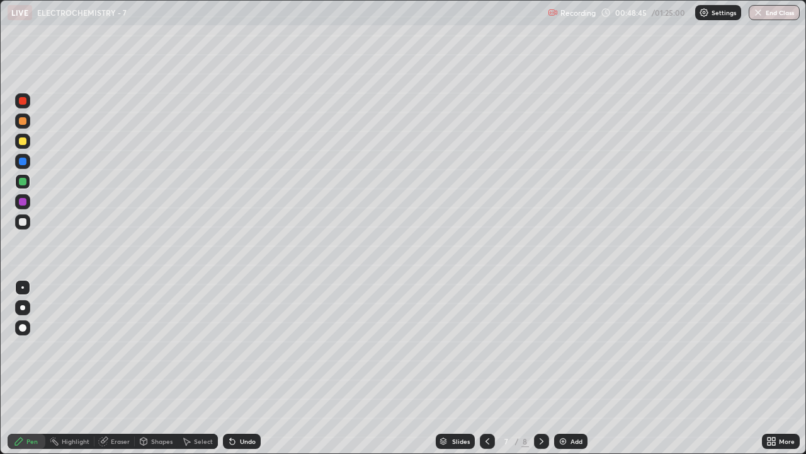
click at [22, 307] on div at bounding box center [22, 307] width 5 height 5
click at [486, 346] on icon at bounding box center [488, 441] width 10 height 10
click at [486, 346] on icon at bounding box center [488, 441] width 4 height 6
click at [486, 346] on icon at bounding box center [488, 441] width 10 height 10
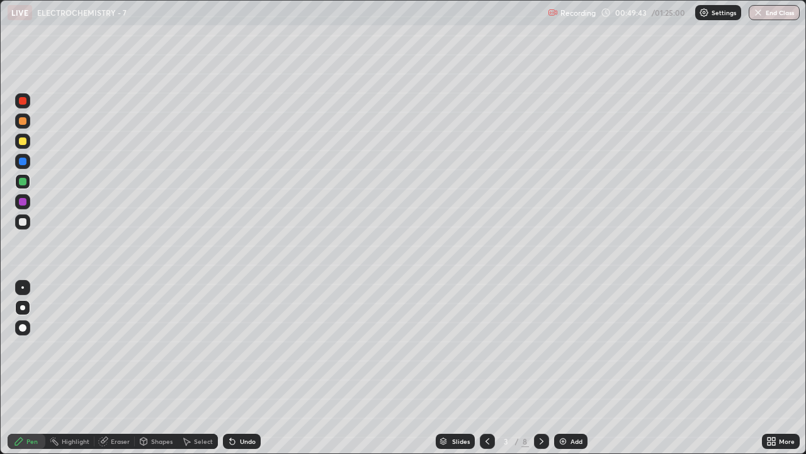
click at [542, 346] on icon at bounding box center [542, 441] width 4 height 6
click at [541, 346] on icon at bounding box center [542, 441] width 4 height 6
click at [540, 346] on icon at bounding box center [542, 441] width 10 height 10
click at [539, 346] on icon at bounding box center [542, 441] width 10 height 10
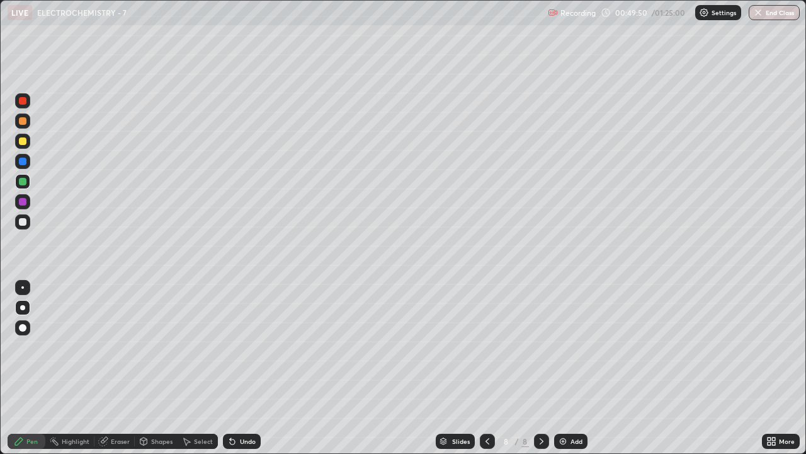
click at [486, 346] on icon at bounding box center [488, 441] width 4 height 6
click at [23, 287] on div at bounding box center [22, 287] width 3 height 3
click at [24, 222] on div at bounding box center [23, 222] width 8 height 8
click at [540, 346] on icon at bounding box center [542, 441] width 10 height 10
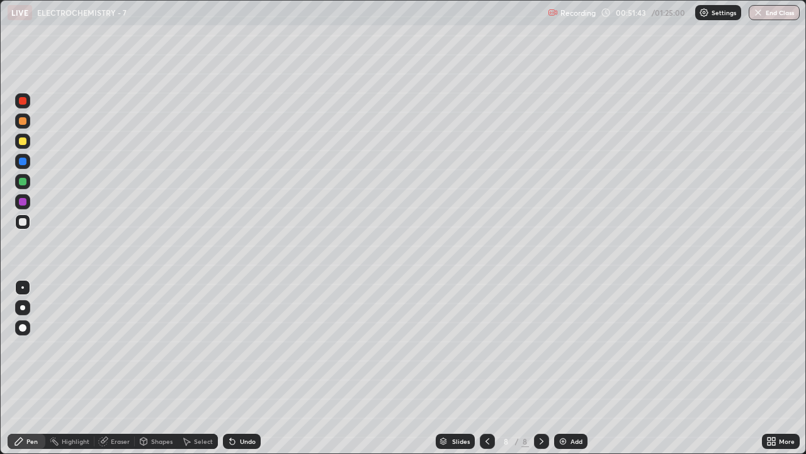
click at [26, 224] on div at bounding box center [22, 221] width 15 height 15
click at [23, 300] on div at bounding box center [22, 307] width 15 height 15
click at [22, 288] on div at bounding box center [22, 287] width 3 height 3
click at [23, 222] on div at bounding box center [23, 222] width 8 height 8
click at [22, 224] on div at bounding box center [23, 222] width 8 height 8
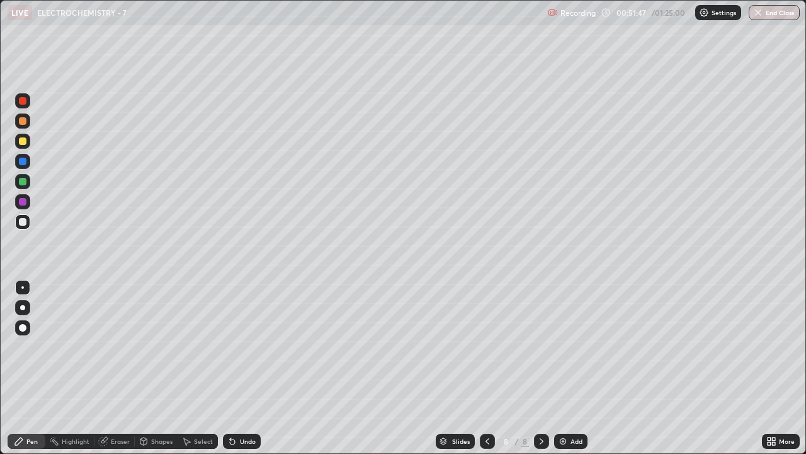
click at [151, 346] on div "Shapes" at bounding box center [161, 441] width 21 height 6
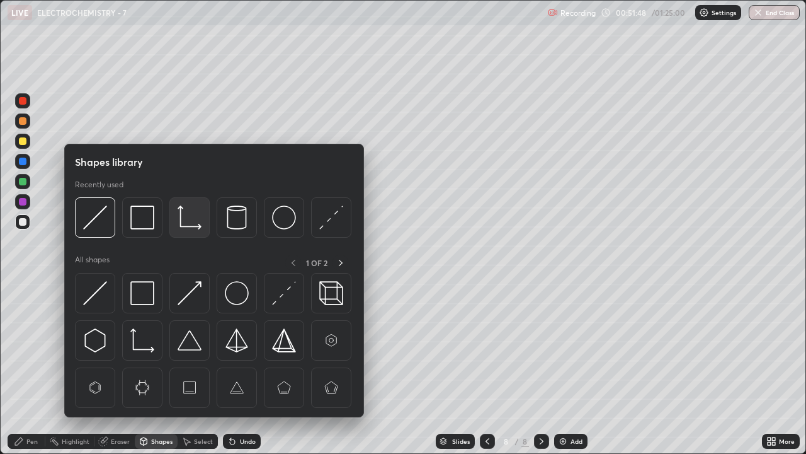
click at [178, 221] on img at bounding box center [190, 217] width 24 height 24
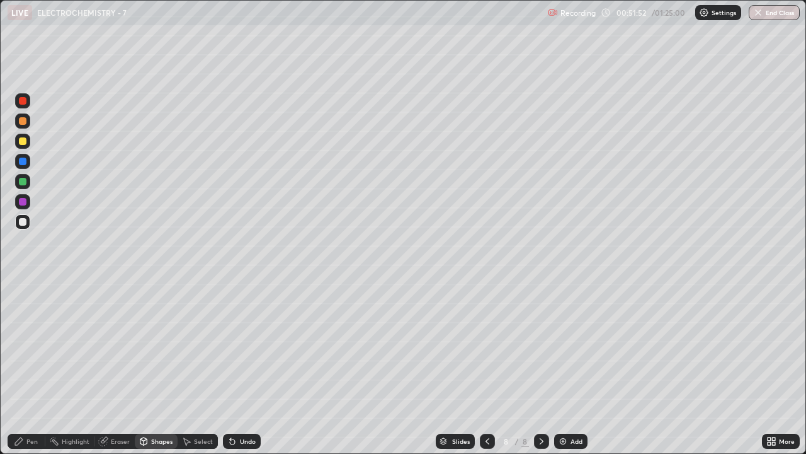
click at [27, 346] on div "Pen" at bounding box center [31, 441] width 11 height 6
click at [154, 346] on div "Shapes" at bounding box center [161, 441] width 21 height 6
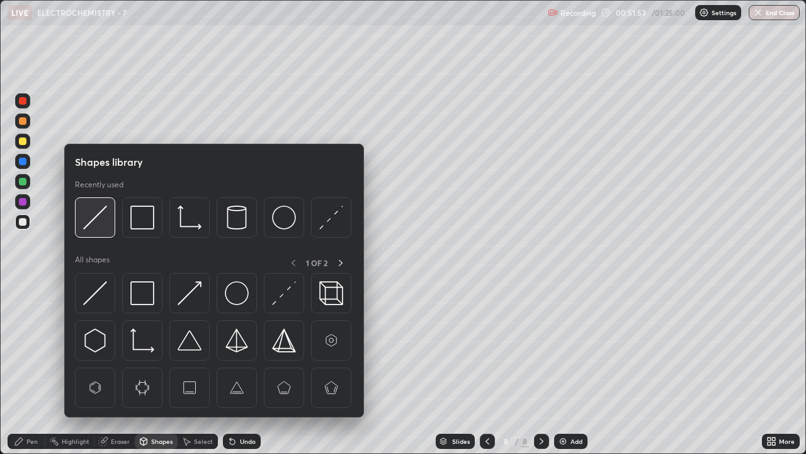
click at [98, 217] on img at bounding box center [95, 217] width 24 height 24
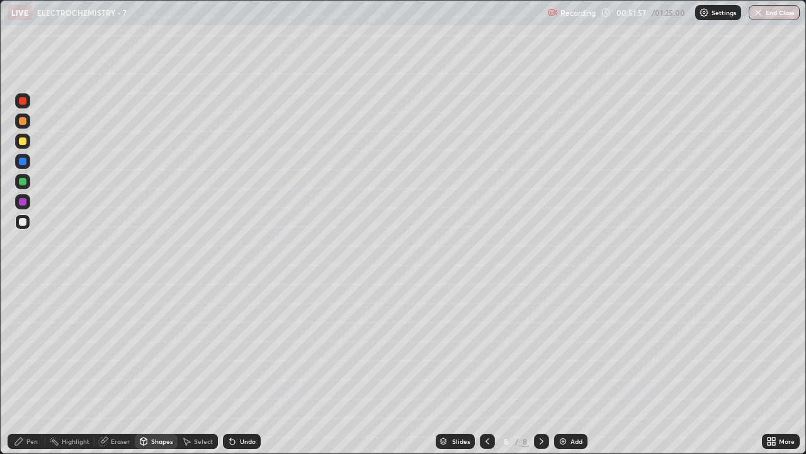
click at [33, 346] on div "Pen" at bounding box center [31, 441] width 11 height 6
click at [23, 137] on div at bounding box center [23, 141] width 8 height 8
click at [22, 139] on div at bounding box center [23, 141] width 8 height 8
click at [21, 220] on div at bounding box center [23, 222] width 8 height 8
click at [21, 221] on div at bounding box center [23, 222] width 8 height 8
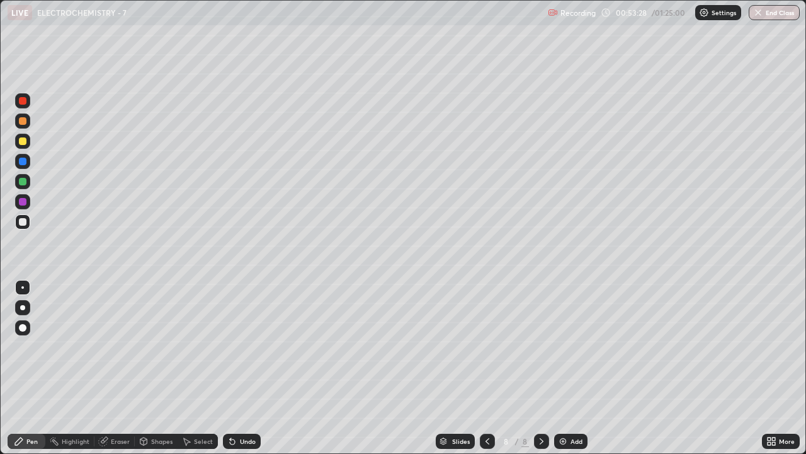
click at [163, 346] on div "Shapes" at bounding box center [161, 441] width 21 height 6
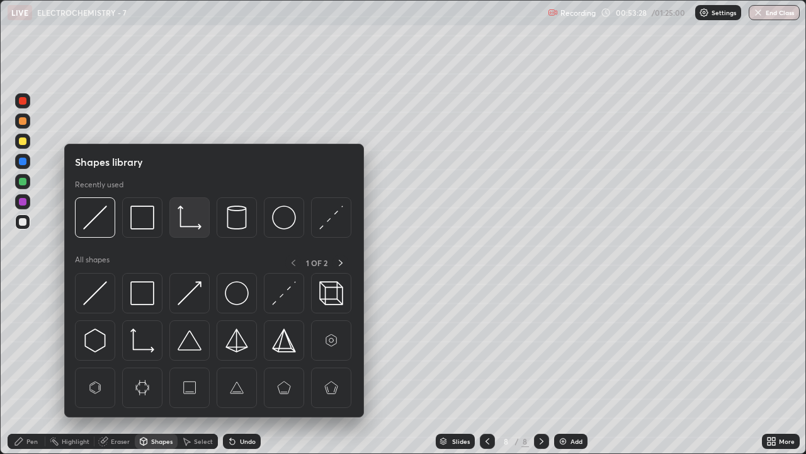
click at [186, 222] on img at bounding box center [190, 217] width 24 height 24
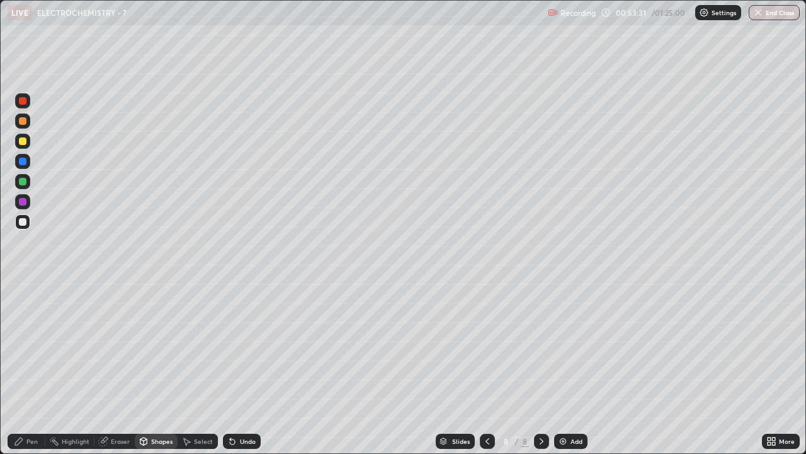
click at [33, 346] on div "Pen" at bounding box center [31, 441] width 11 height 6
click at [159, 346] on div "Shapes" at bounding box center [161, 441] width 21 height 6
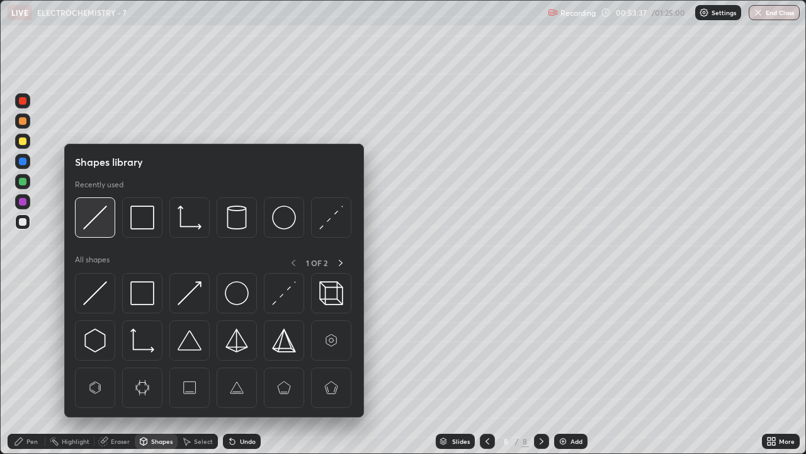
click at [98, 217] on img at bounding box center [95, 217] width 24 height 24
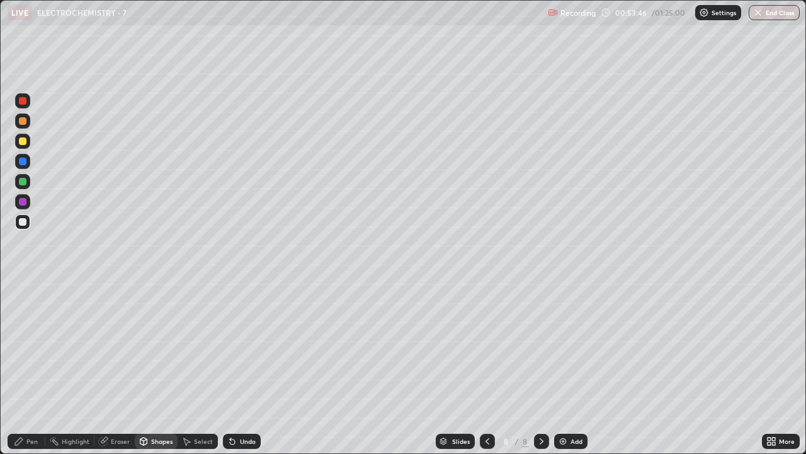
click at [30, 346] on div "Pen" at bounding box center [31, 441] width 11 height 6
click at [23, 143] on div at bounding box center [23, 141] width 8 height 8
click at [23, 141] on div at bounding box center [23, 141] width 8 height 8
click at [23, 224] on div at bounding box center [23, 222] width 8 height 8
click at [26, 220] on div at bounding box center [23, 222] width 8 height 8
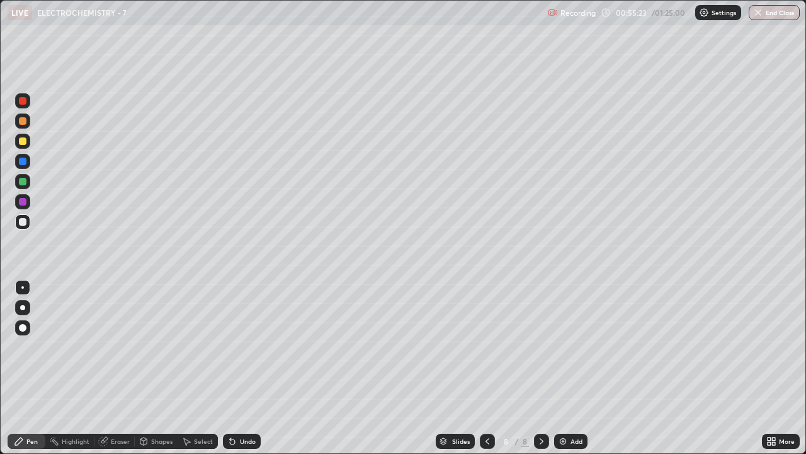
click at [151, 346] on div "Shapes" at bounding box center [161, 441] width 21 height 6
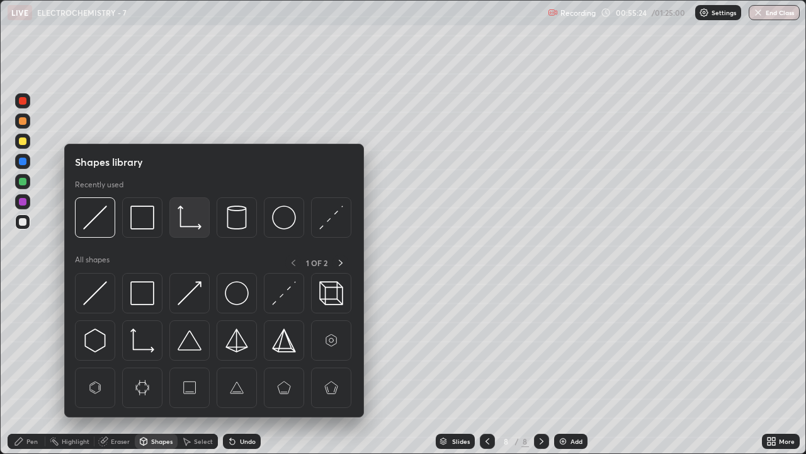
click at [180, 220] on img at bounding box center [190, 217] width 24 height 24
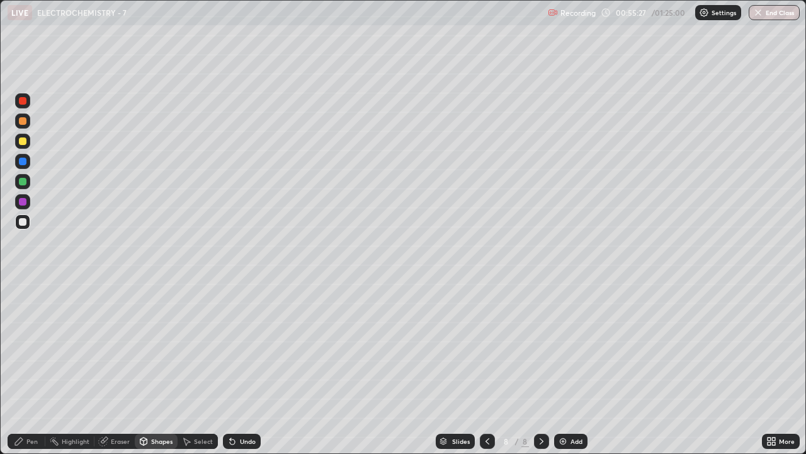
click at [31, 346] on div "Pen" at bounding box center [31, 441] width 11 height 6
click at [237, 346] on div "Undo" at bounding box center [242, 440] width 38 height 15
click at [153, 346] on div "Shapes" at bounding box center [161, 441] width 21 height 6
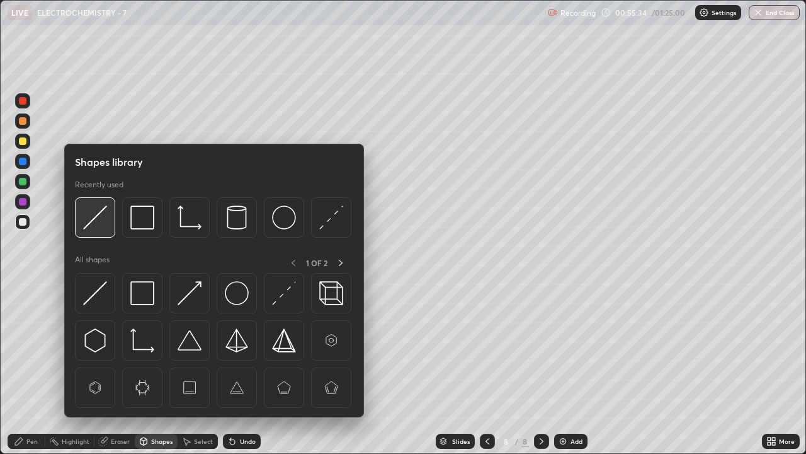
click at [97, 216] on img at bounding box center [95, 217] width 24 height 24
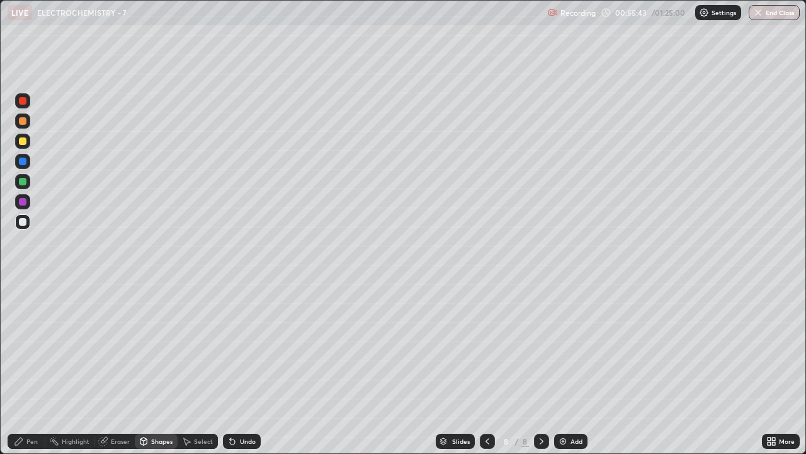
click at [21, 346] on icon at bounding box center [19, 441] width 10 height 10
click at [24, 140] on div at bounding box center [23, 141] width 8 height 8
click at [23, 140] on div at bounding box center [23, 141] width 8 height 8
click at [22, 225] on div at bounding box center [23, 222] width 8 height 8
click at [23, 220] on div at bounding box center [23, 222] width 8 height 8
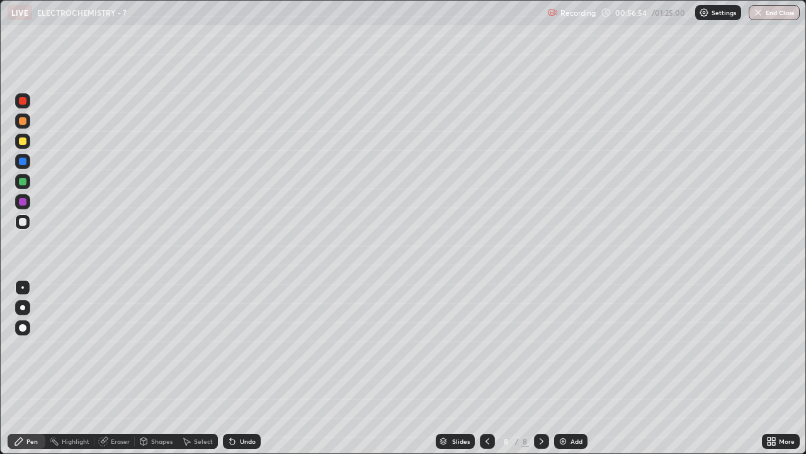
click at [576, 346] on div "Add" at bounding box center [577, 441] width 12 height 6
click at [25, 306] on div at bounding box center [22, 307] width 5 height 5
click at [24, 307] on div at bounding box center [22, 307] width 5 height 5
click at [154, 346] on div "Shapes" at bounding box center [161, 441] width 21 height 6
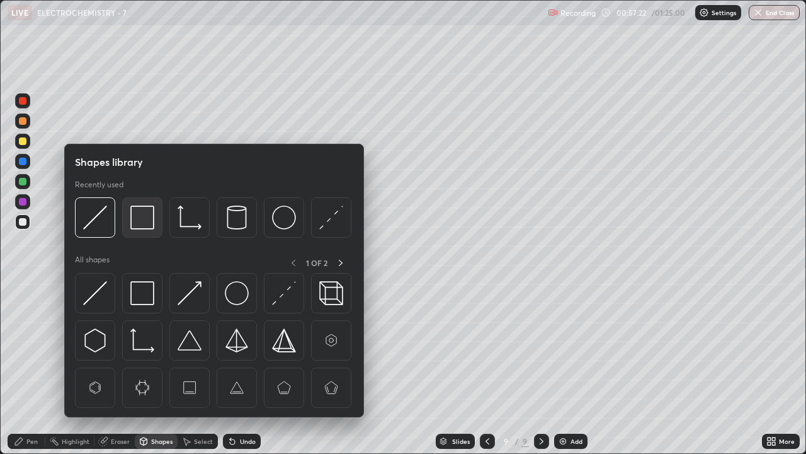
click at [147, 221] on img at bounding box center [142, 217] width 24 height 24
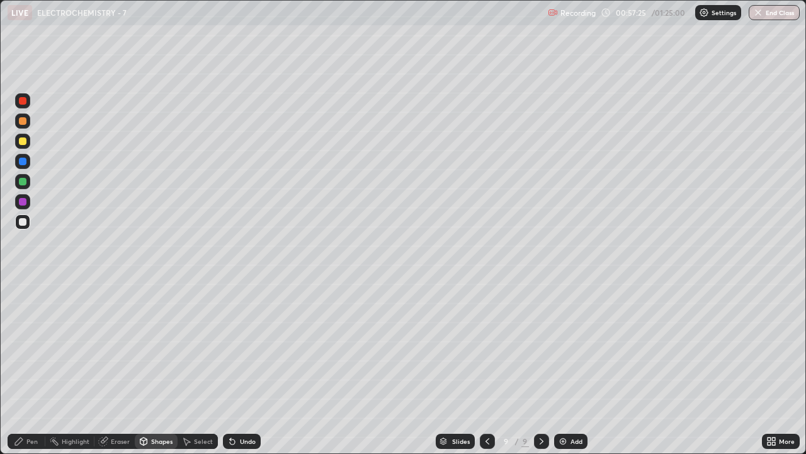
click at [157, 346] on div "Shapes" at bounding box center [161, 441] width 21 height 6
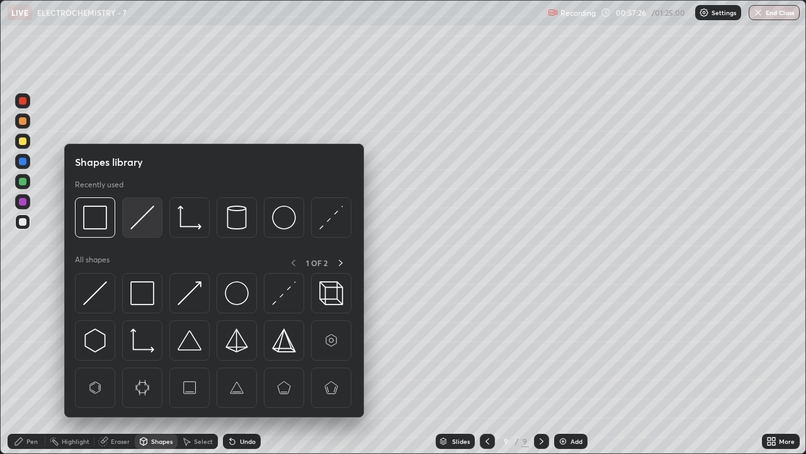
click at [142, 217] on img at bounding box center [142, 217] width 24 height 24
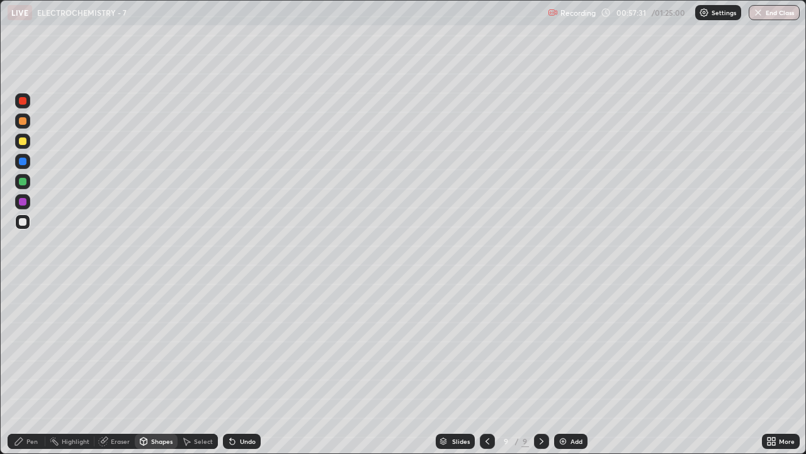
click at [23, 346] on icon at bounding box center [19, 441] width 10 height 10
click at [23, 287] on div at bounding box center [22, 287] width 3 height 3
click at [161, 346] on div "Shapes" at bounding box center [161, 441] width 21 height 6
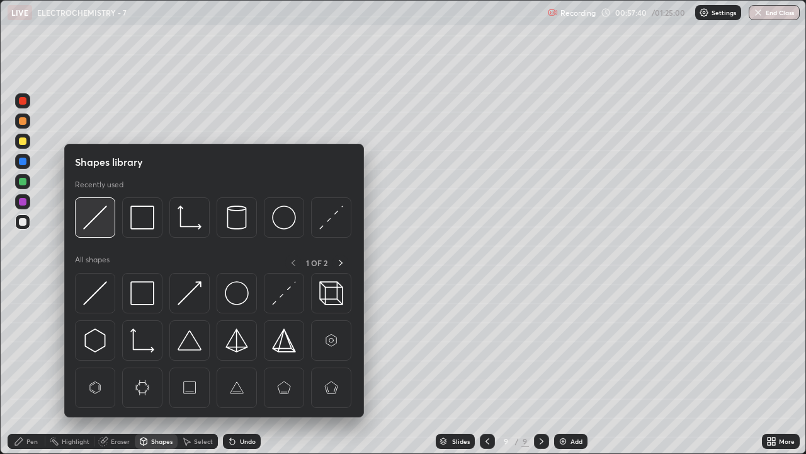
click at [101, 215] on img at bounding box center [95, 217] width 24 height 24
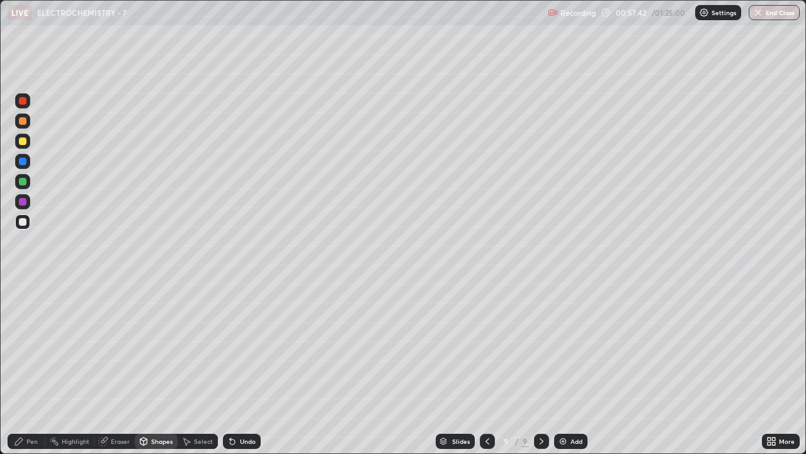
click at [33, 346] on div "Pen" at bounding box center [31, 441] width 11 height 6
click at [23, 143] on div at bounding box center [23, 141] width 8 height 8
click at [22, 144] on div at bounding box center [23, 141] width 8 height 8
click at [22, 137] on div at bounding box center [23, 141] width 8 height 8
click at [23, 307] on div at bounding box center [22, 307] width 5 height 5
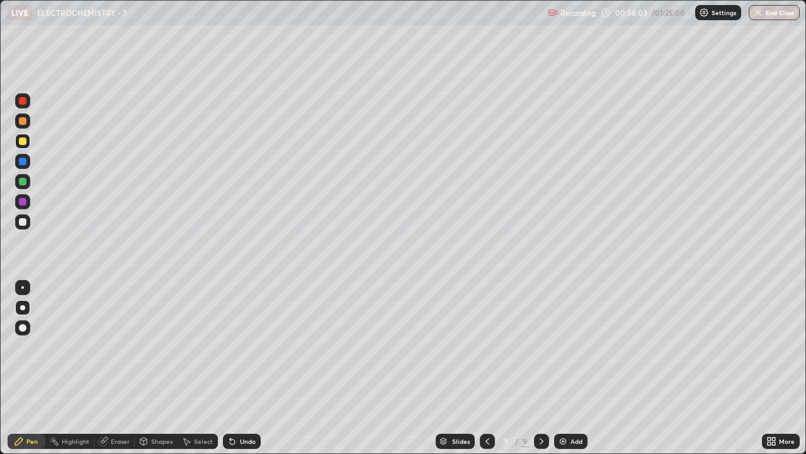
click at [22, 306] on div at bounding box center [22, 307] width 5 height 5
click at [70, 346] on div "Highlight" at bounding box center [76, 441] width 28 height 6
click at [33, 346] on div "Pen" at bounding box center [27, 440] width 38 height 15
click at [23, 224] on div at bounding box center [23, 222] width 8 height 8
click at [24, 224] on div at bounding box center [23, 222] width 8 height 8
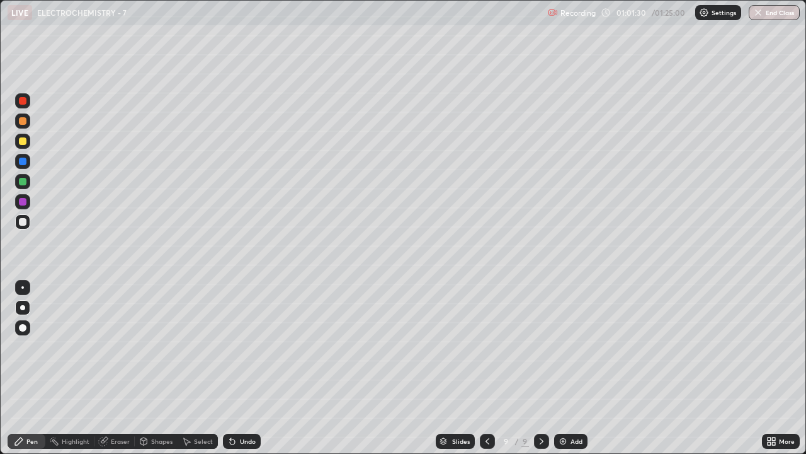
click at [155, 346] on div "Shapes" at bounding box center [161, 441] width 21 height 6
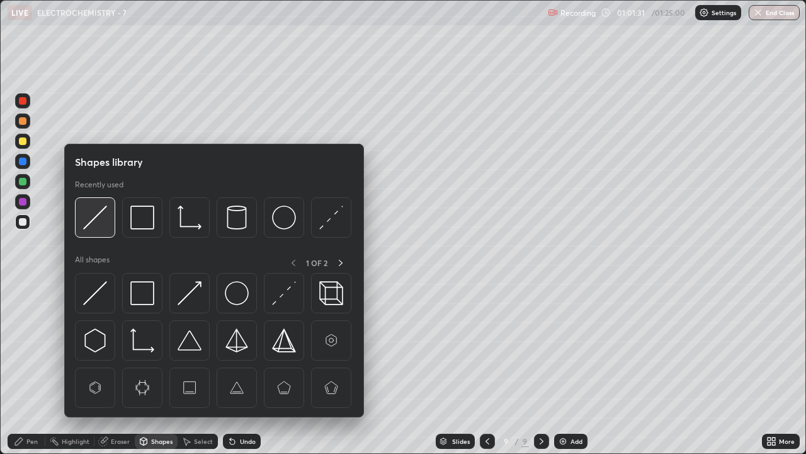
click at [100, 215] on img at bounding box center [95, 217] width 24 height 24
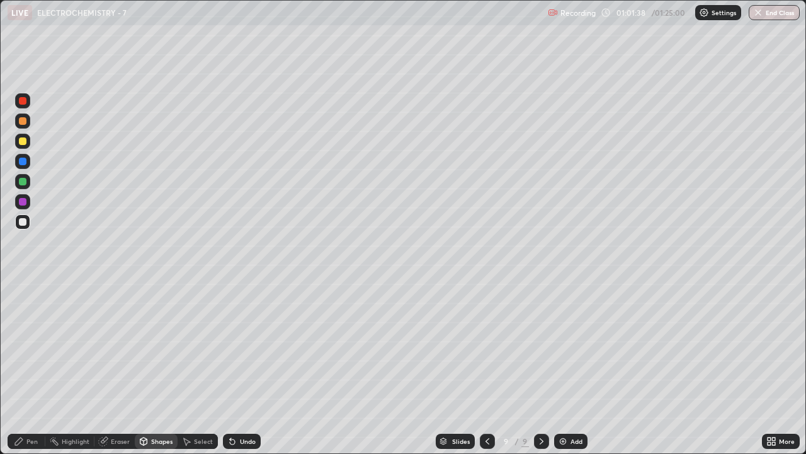
click at [21, 205] on div at bounding box center [23, 202] width 8 height 8
click at [24, 201] on div at bounding box center [23, 202] width 8 height 8
click at [20, 346] on icon at bounding box center [19, 441] width 8 height 8
click at [21, 222] on div at bounding box center [23, 222] width 8 height 8
click at [112, 346] on div "Eraser" at bounding box center [120, 441] width 19 height 6
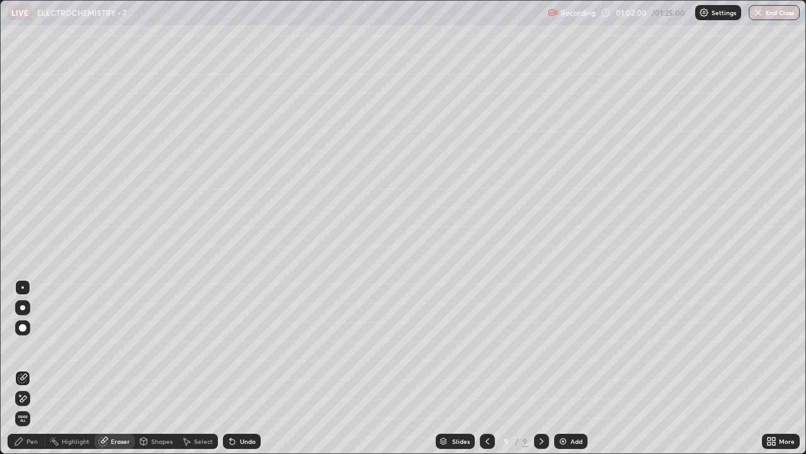
click at [28, 346] on div "Pen" at bounding box center [31, 441] width 11 height 6
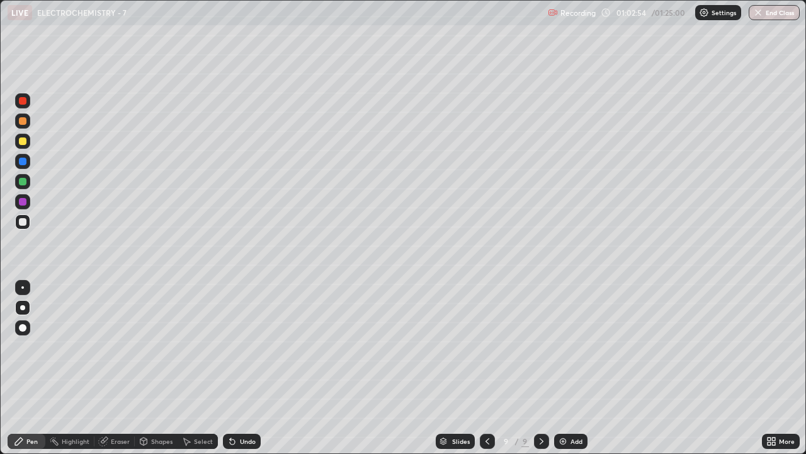
click at [23, 287] on div at bounding box center [22, 287] width 3 height 3
click at [23, 286] on div at bounding box center [22, 287] width 3 height 3
click at [122, 346] on div "Eraser" at bounding box center [120, 441] width 19 height 6
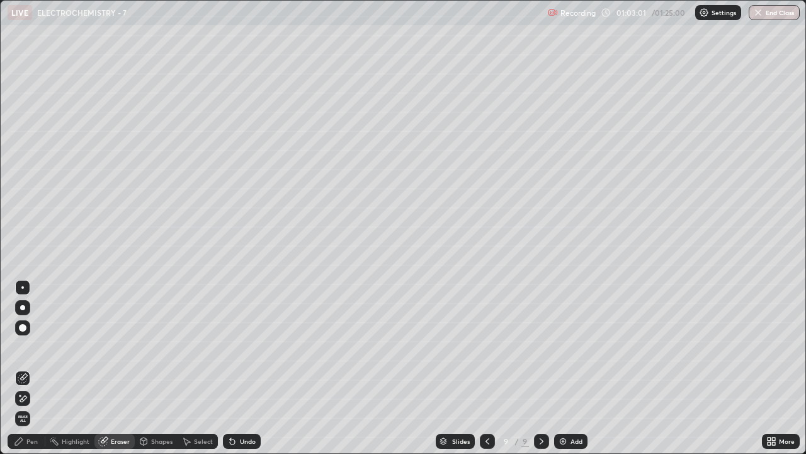
click at [154, 346] on div "Shapes" at bounding box center [161, 441] width 21 height 6
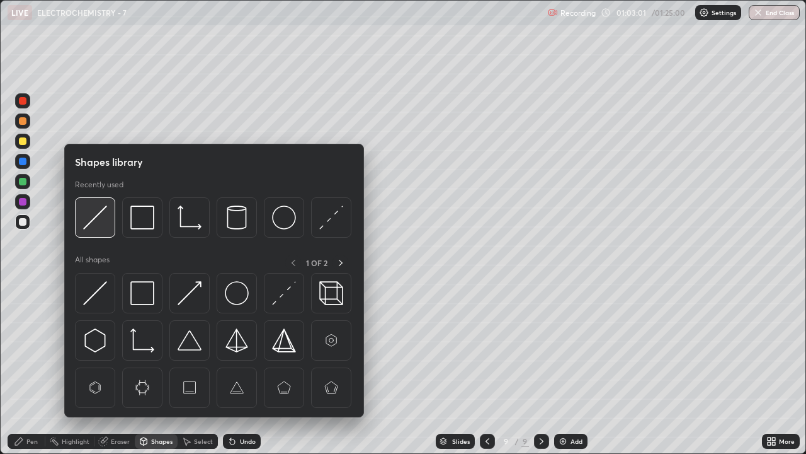
click at [96, 224] on img at bounding box center [95, 217] width 24 height 24
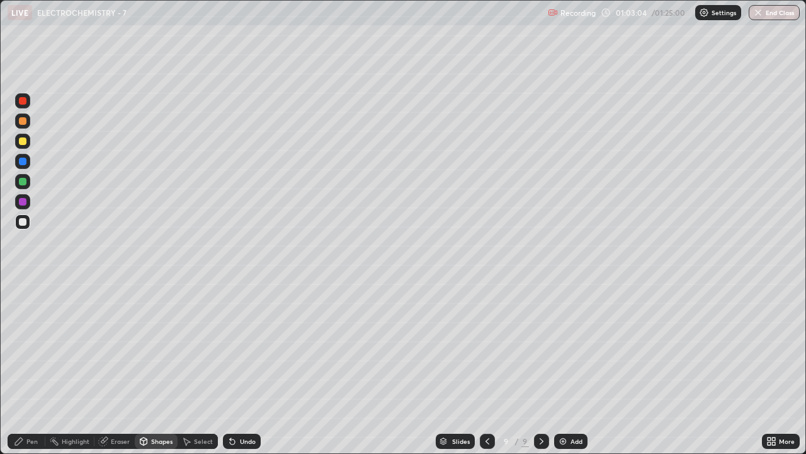
click at [30, 346] on div "Pen" at bounding box center [31, 441] width 11 height 6
click at [24, 346] on div "Pen" at bounding box center [27, 440] width 38 height 15
click at [562, 346] on img at bounding box center [563, 441] width 10 height 10
click at [22, 139] on div at bounding box center [23, 141] width 8 height 8
click at [24, 140] on div at bounding box center [23, 141] width 8 height 8
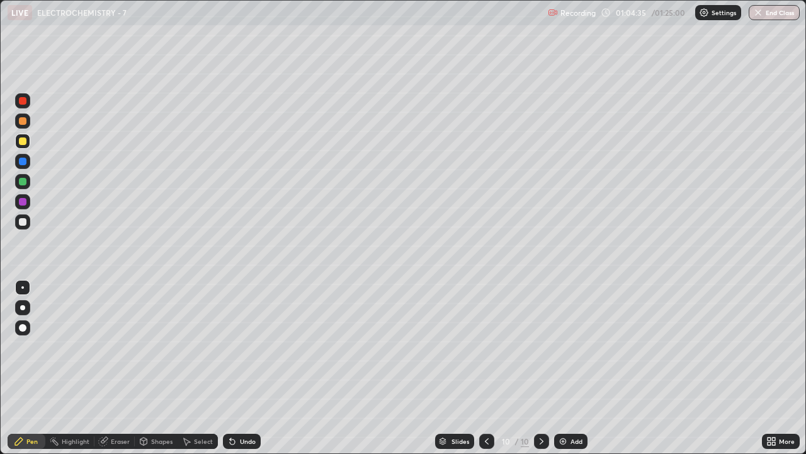
click at [156, 346] on div "Shapes" at bounding box center [161, 441] width 21 height 6
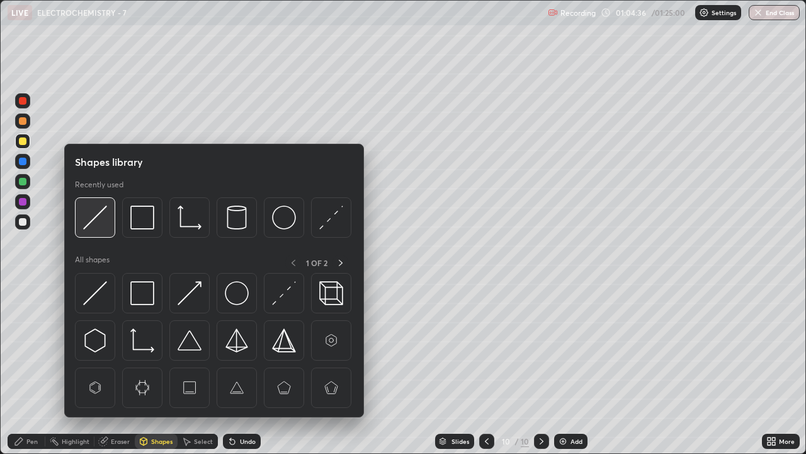
click at [99, 220] on img at bounding box center [95, 217] width 24 height 24
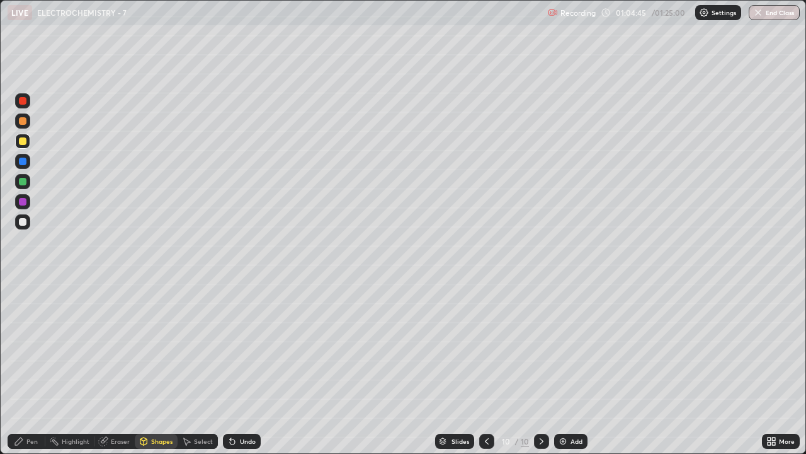
click at [22, 346] on icon at bounding box center [19, 441] width 10 height 10
click at [23, 307] on div at bounding box center [22, 307] width 5 height 5
click at [569, 346] on div "Add" at bounding box center [570, 440] width 33 height 15
click at [117, 346] on div "Eraser" at bounding box center [120, 441] width 19 height 6
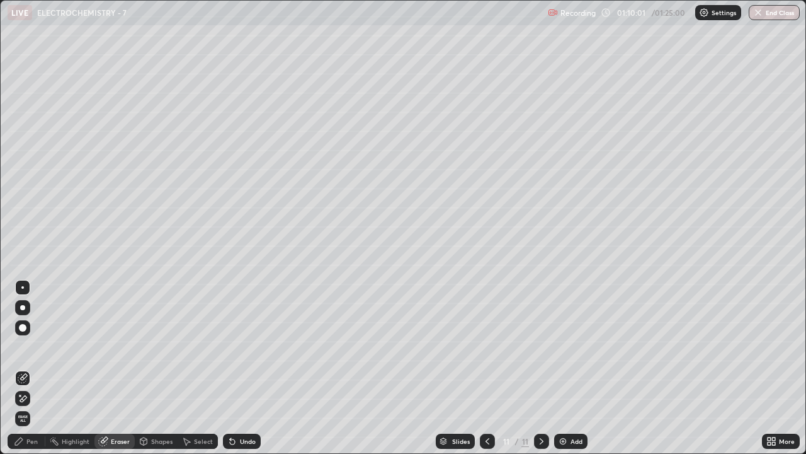
click at [23, 346] on span "Erase all" at bounding box center [23, 418] width 14 height 8
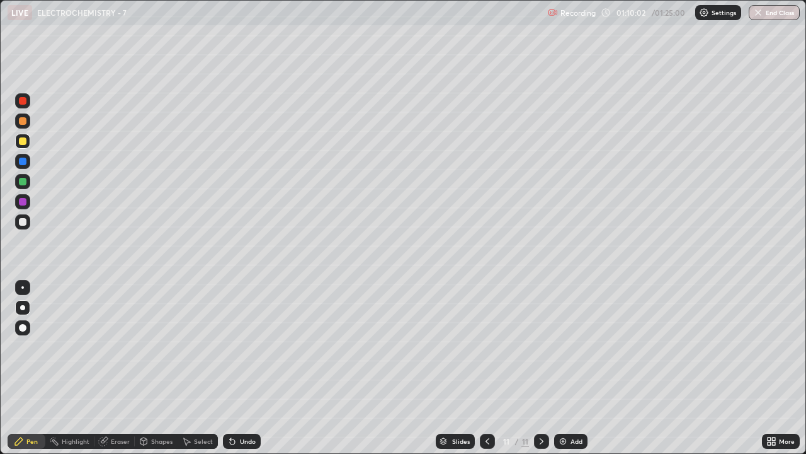
click at [488, 346] on icon at bounding box center [488, 441] width 10 height 10
click at [16, 283] on div at bounding box center [22, 287] width 15 height 15
click at [23, 227] on div at bounding box center [22, 221] width 15 height 15
click at [23, 224] on div at bounding box center [23, 222] width 8 height 8
click at [161, 346] on div "Shapes" at bounding box center [161, 441] width 21 height 6
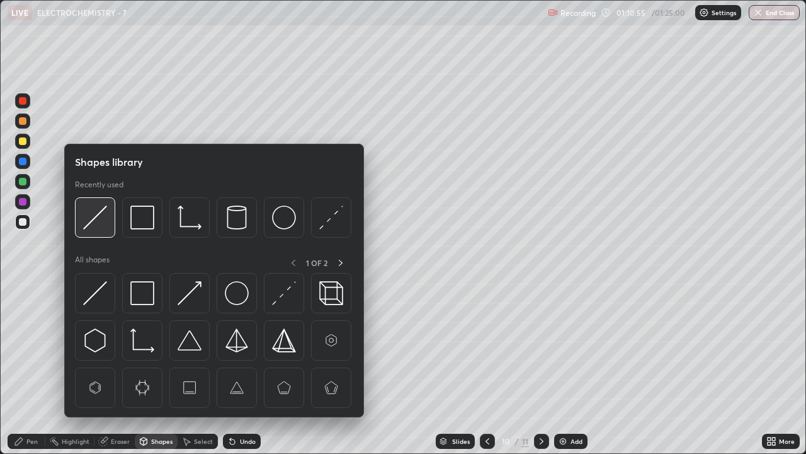
click at [98, 231] on div at bounding box center [95, 217] width 40 height 40
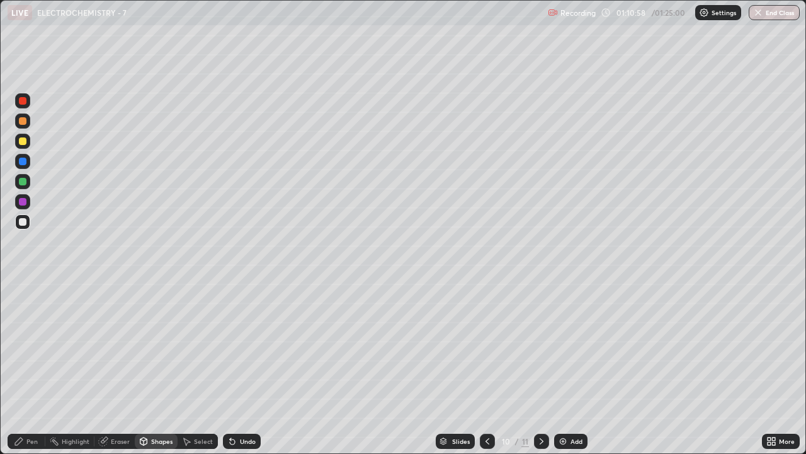
click at [75, 346] on div "Highlight" at bounding box center [76, 441] width 28 height 6
click at [767, 12] on button "End Class" at bounding box center [774, 12] width 51 height 15
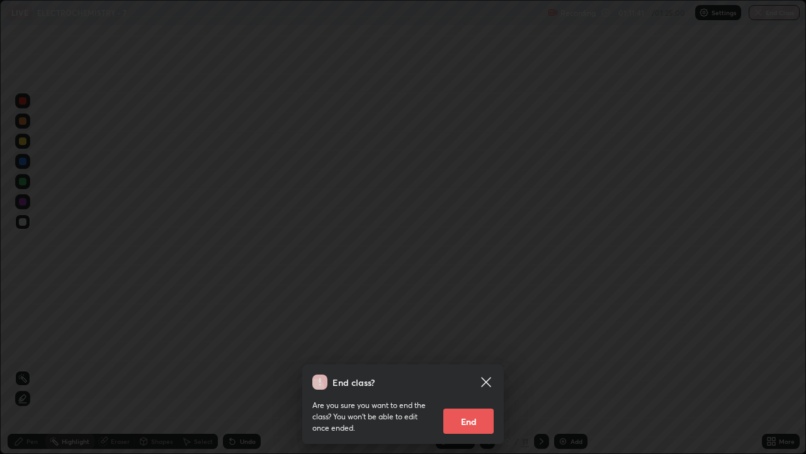
click at [469, 346] on button "End" at bounding box center [468, 420] width 50 height 25
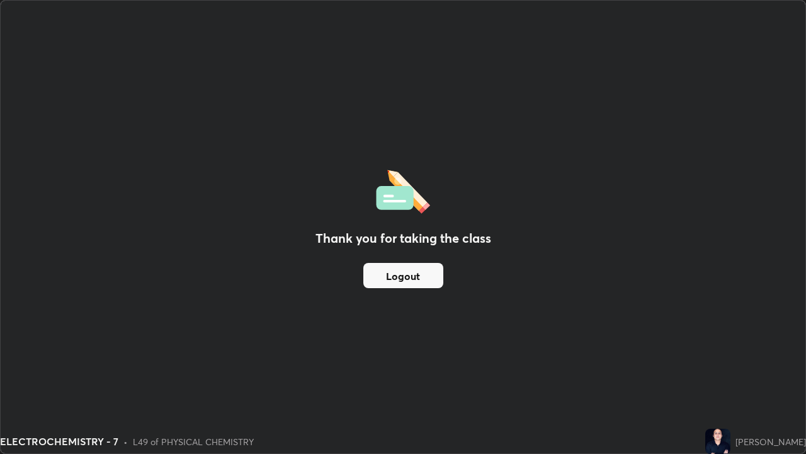
click at [408, 275] on button "Logout" at bounding box center [403, 275] width 80 height 25
click at [403, 278] on button "Logout" at bounding box center [403, 275] width 80 height 25
click at [393, 279] on button "Logout" at bounding box center [403, 275] width 80 height 25
